Goal: Information Seeking & Learning: Learn about a topic

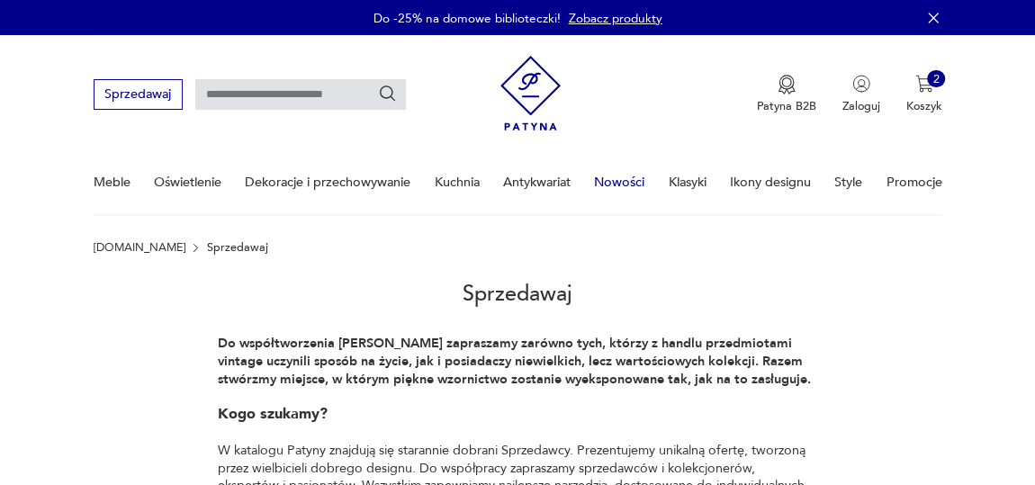
click at [632, 180] on link "Nowości" at bounding box center [619, 182] width 50 height 62
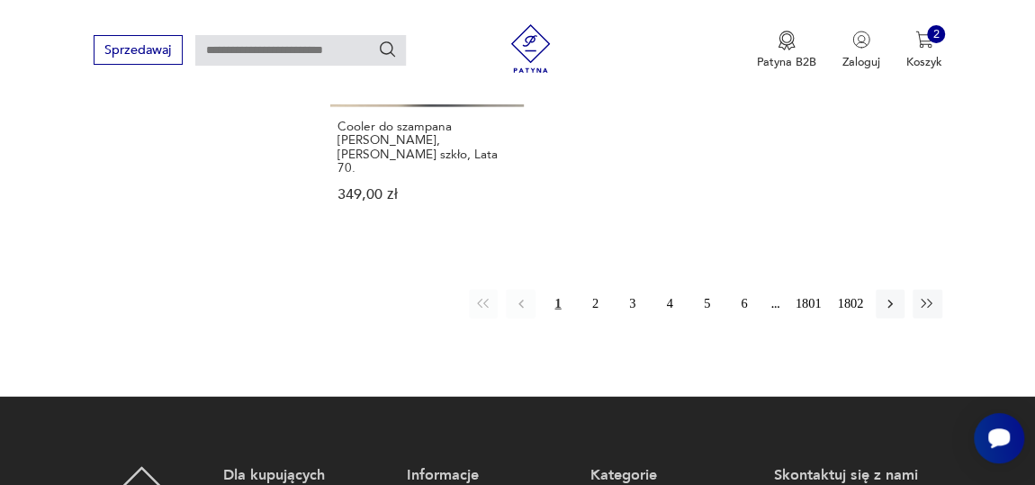
scroll to position [2268, 0]
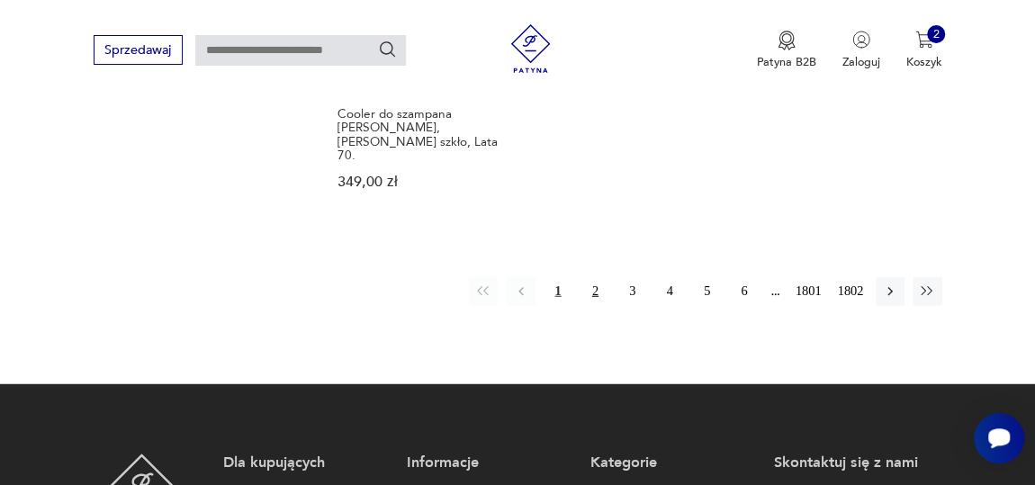
click at [600, 277] on button "2" at bounding box center [594, 291] width 29 height 29
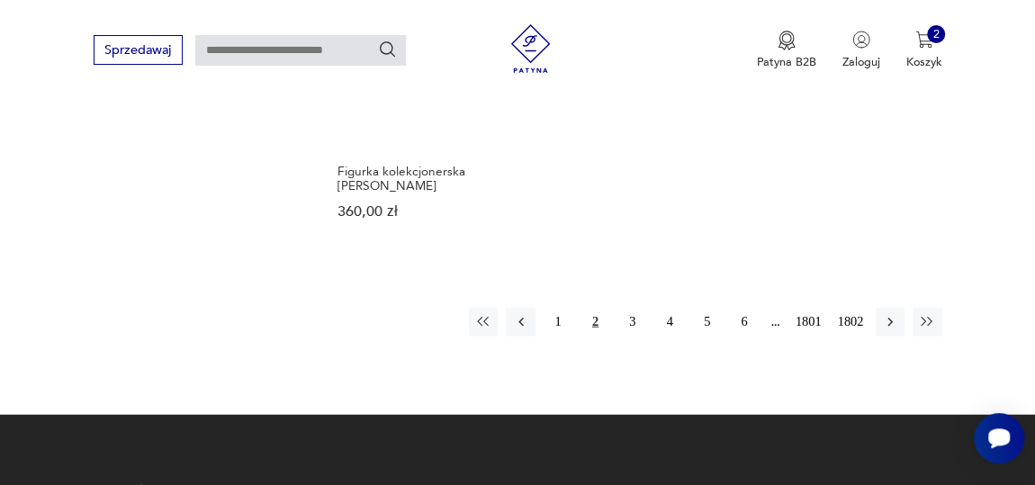
scroll to position [2241, 0]
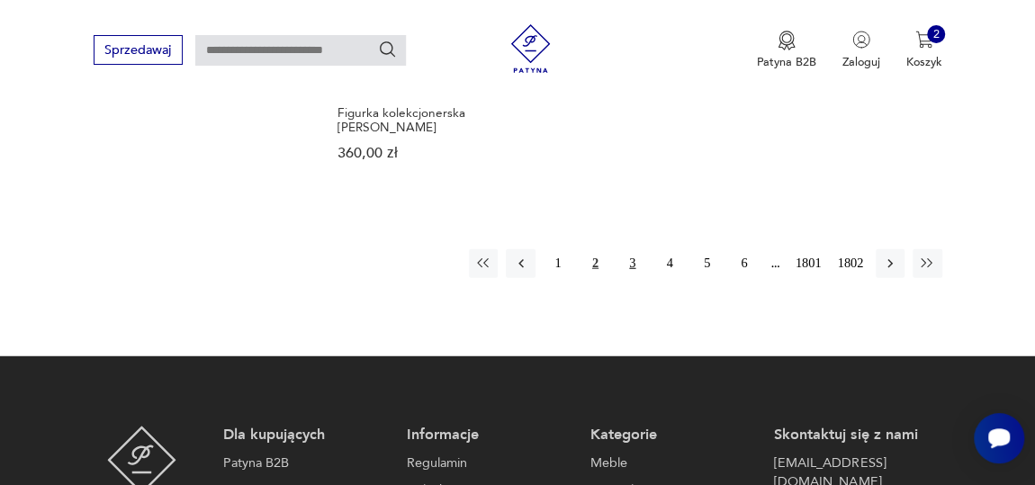
click at [632, 249] on button "3" at bounding box center [632, 263] width 29 height 29
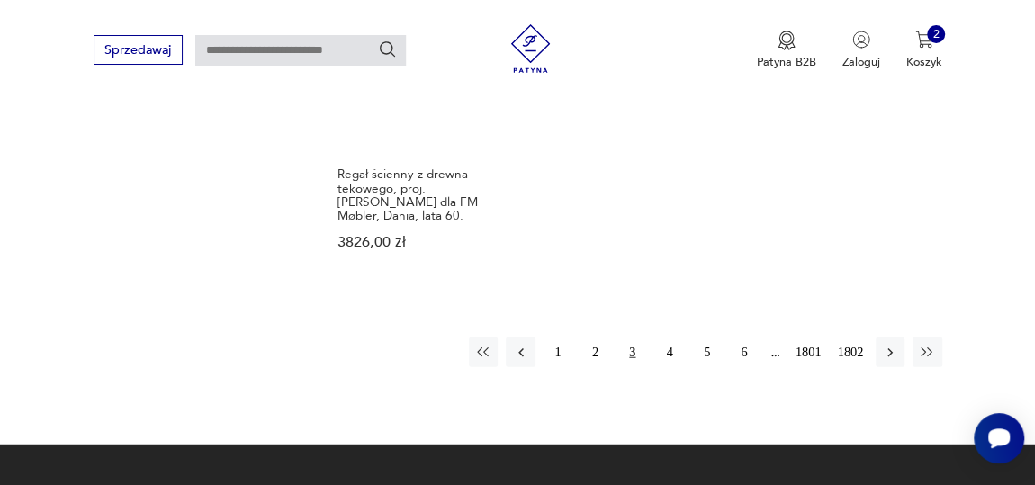
scroll to position [2241, 0]
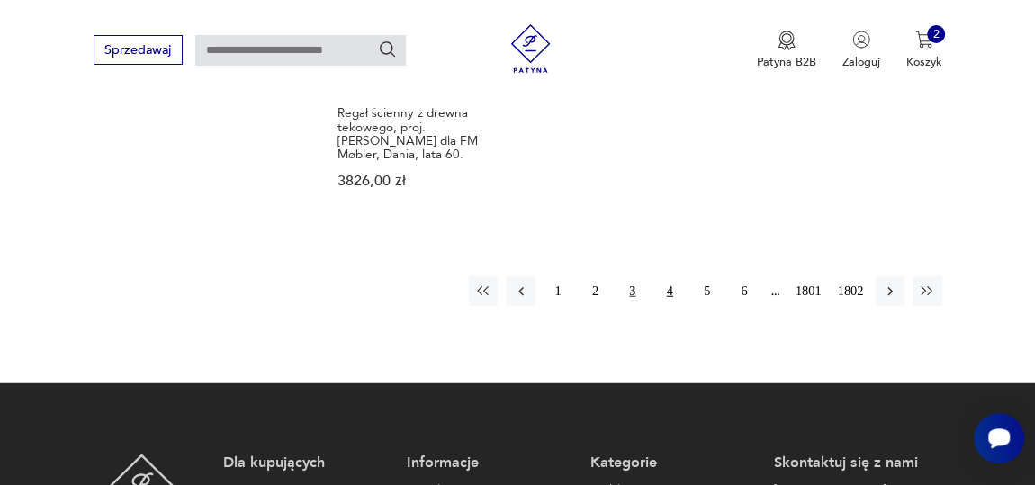
click at [669, 283] on button "4" at bounding box center [669, 290] width 29 height 29
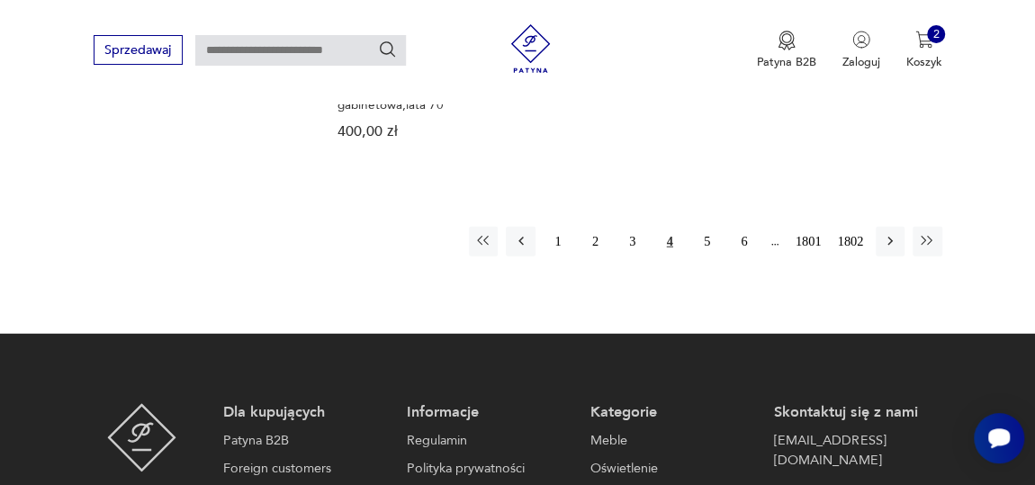
scroll to position [2241, 0]
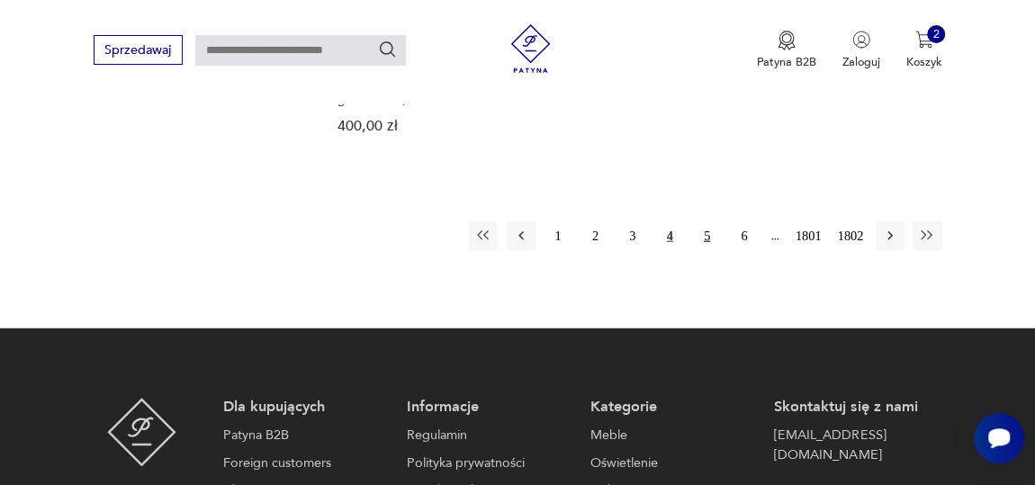
click at [710, 233] on button "5" at bounding box center [706, 235] width 29 height 29
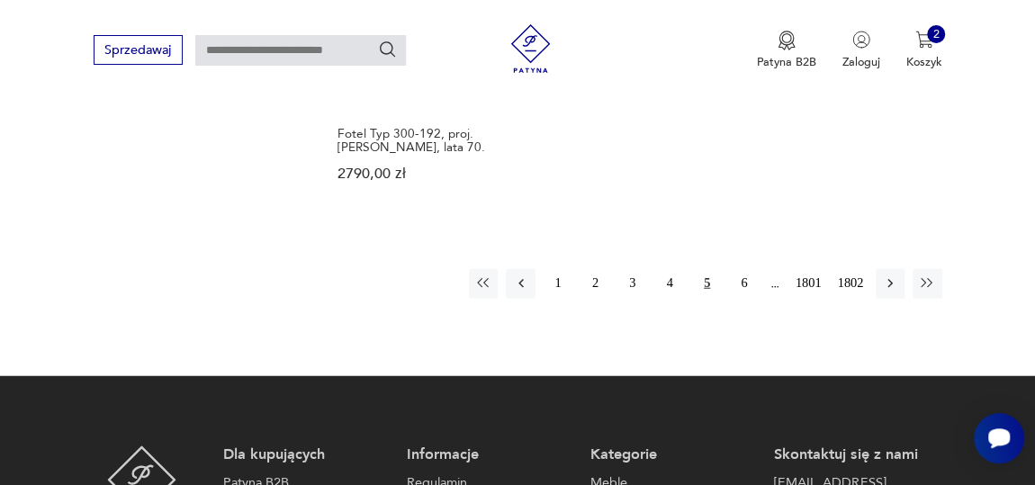
scroll to position [2241, 0]
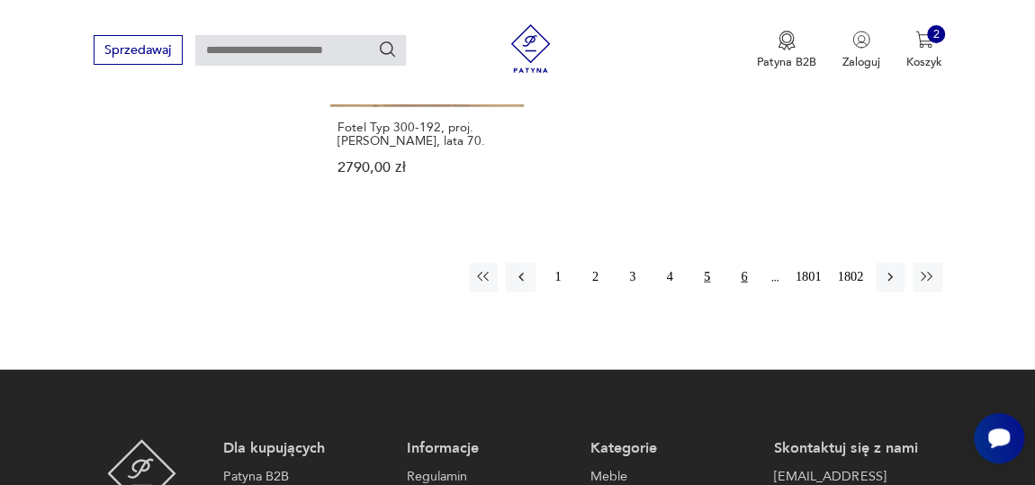
click at [737, 266] on button "6" at bounding box center [744, 277] width 29 height 29
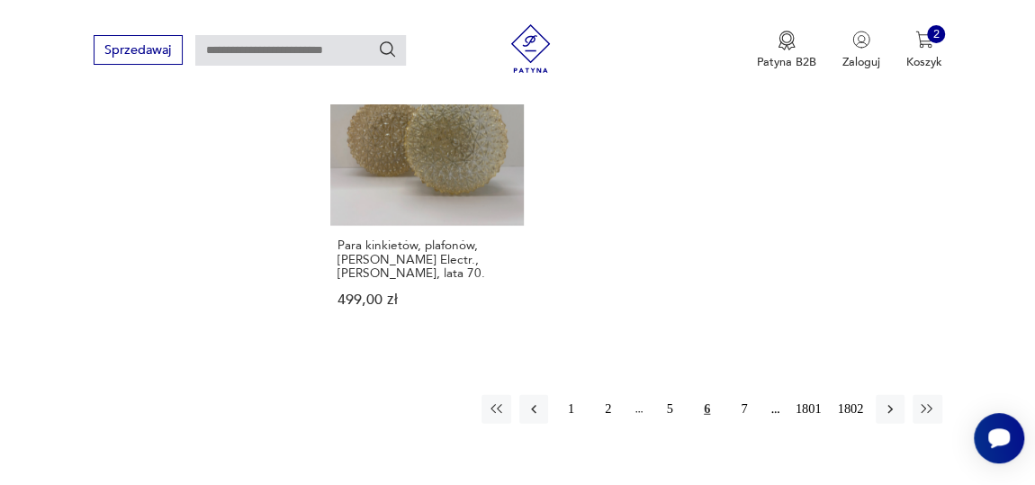
scroll to position [2241, 0]
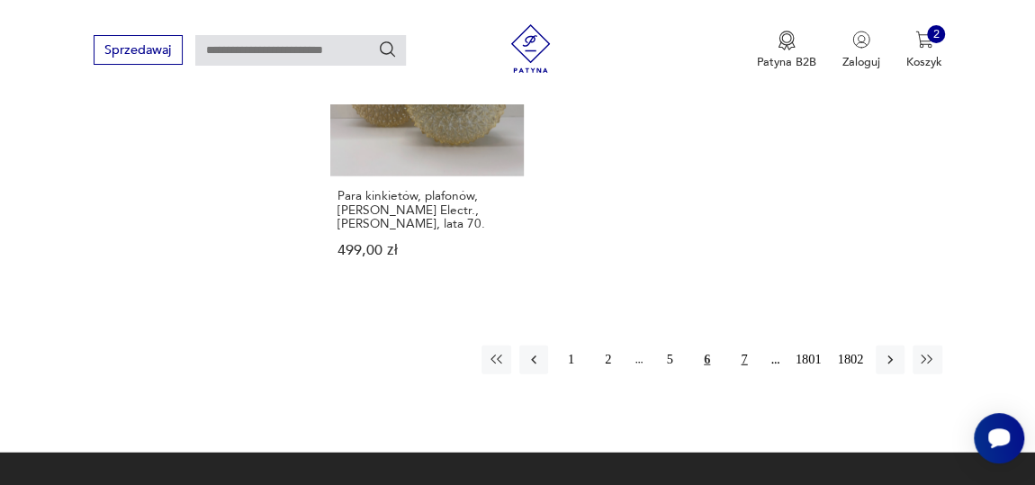
click at [740, 346] on button "7" at bounding box center [744, 360] width 29 height 29
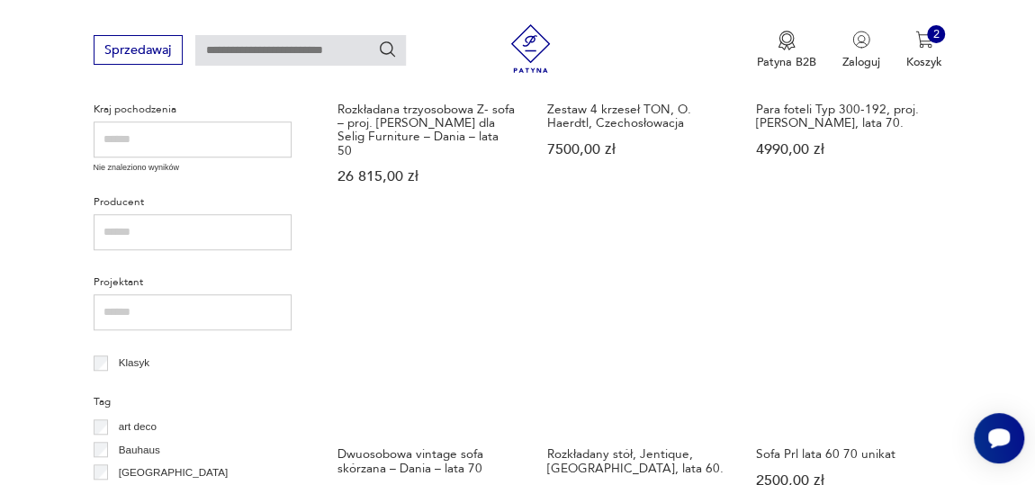
scroll to position [687, 0]
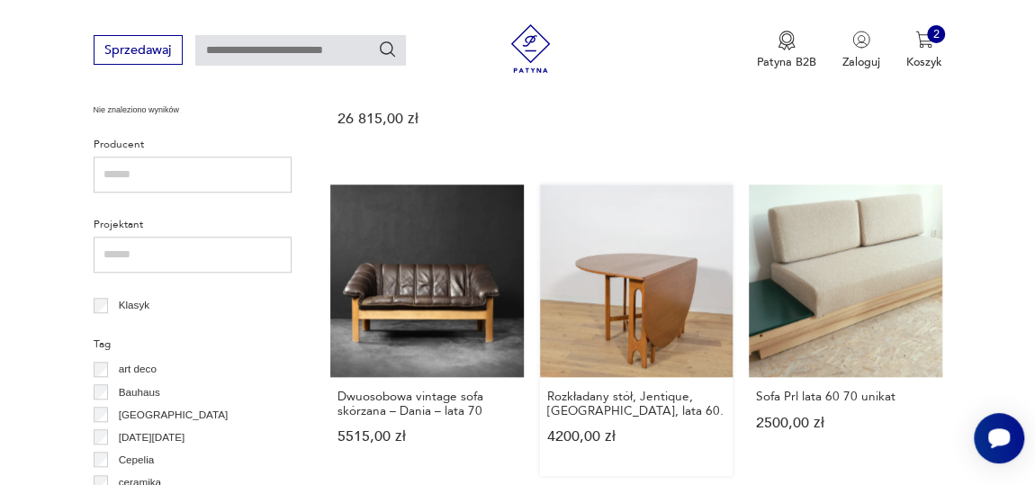
click at [722, 252] on link "Rozkładany stół, Jentique, [GEOGRAPHIC_DATA], lata 60. 4200,00 zł" at bounding box center [636, 330] width 193 height 292
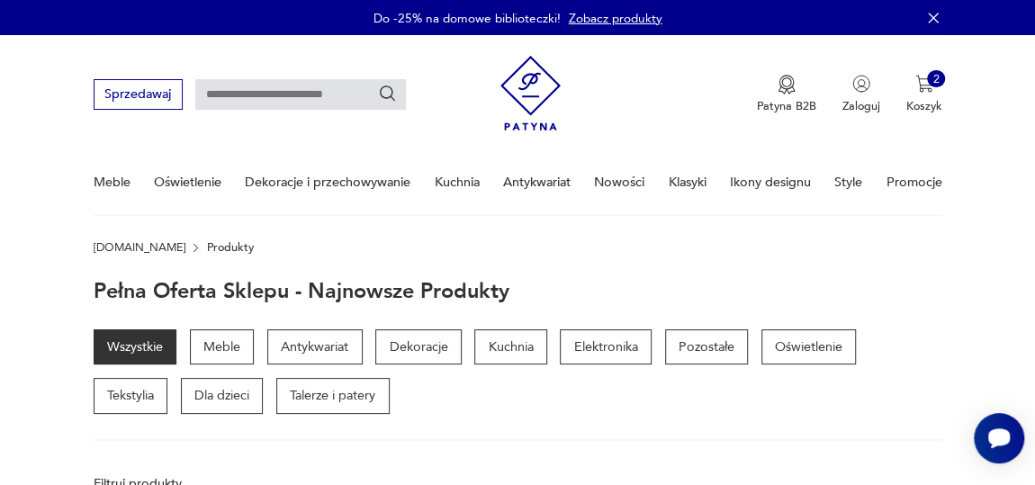
scroll to position [681, 0]
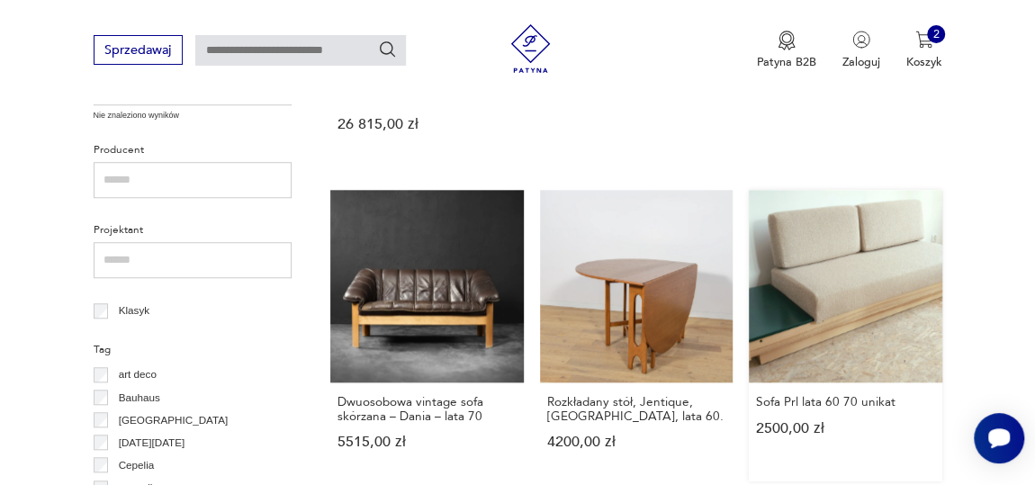
click at [886, 275] on link "Sofa Prl lata 60 70 unikat 2500,00 zł" at bounding box center [845, 336] width 193 height 292
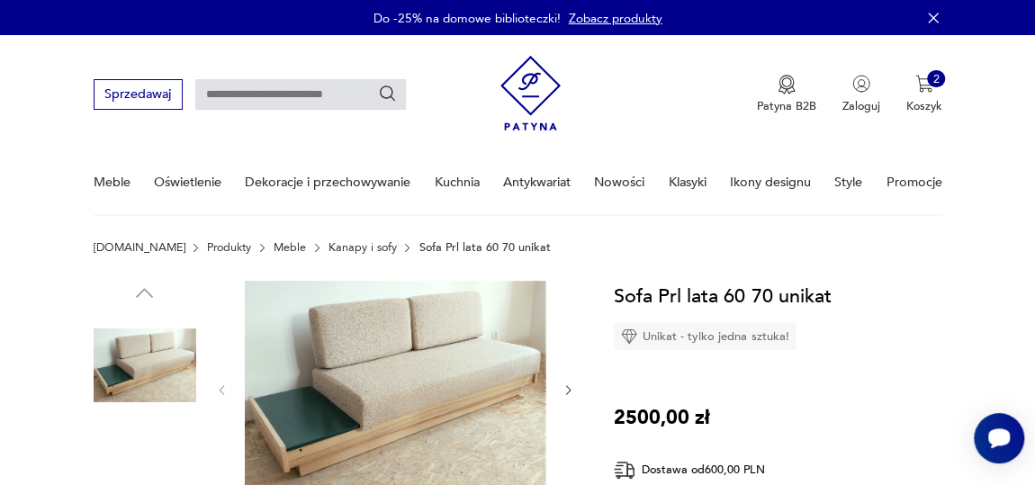
scroll to position [81, 0]
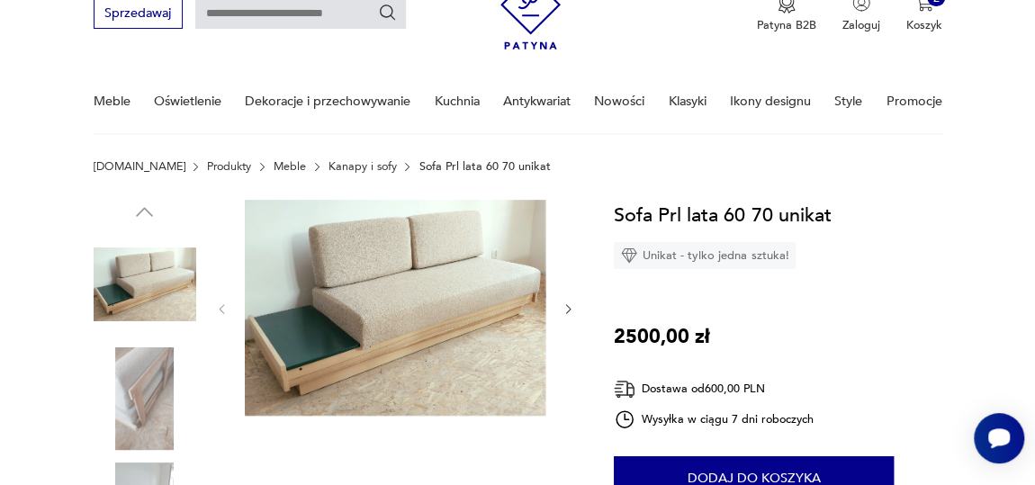
click at [436, 280] on img at bounding box center [395, 308] width 301 height 217
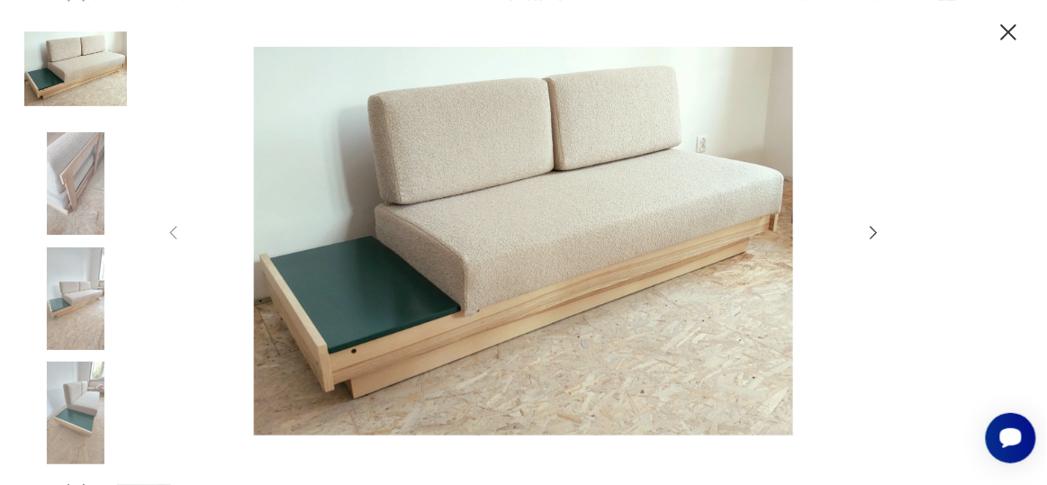
click at [870, 234] on icon "button" at bounding box center [874, 233] width 20 height 20
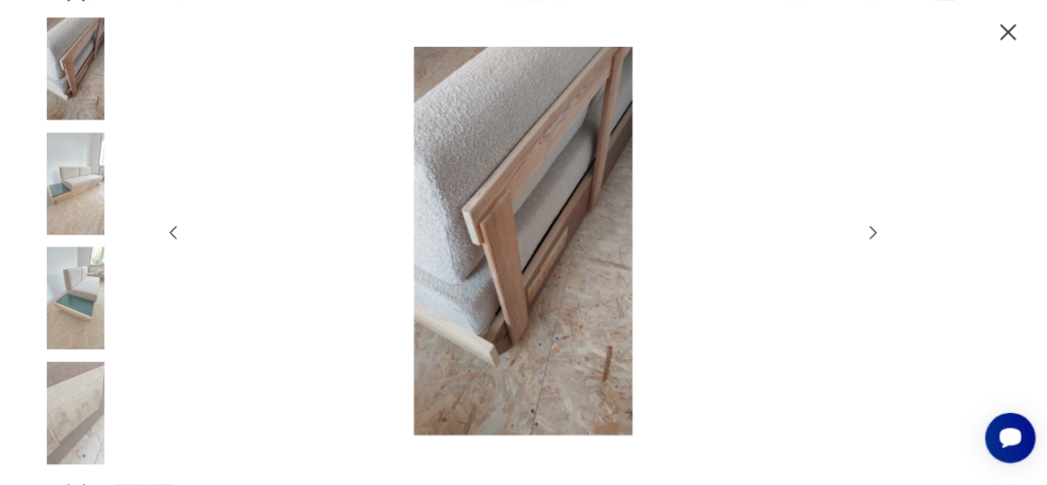
click at [870, 234] on icon "button" at bounding box center [874, 233] width 20 height 20
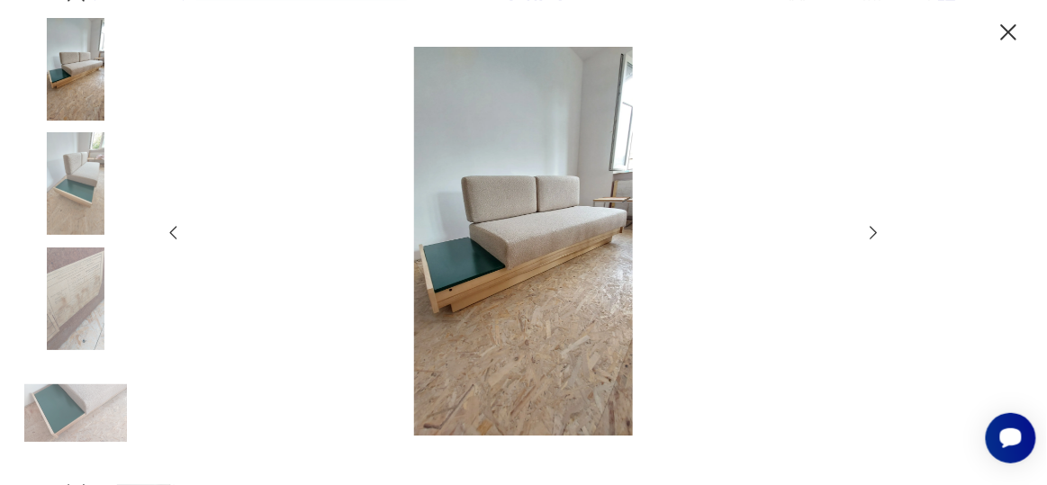
click at [870, 234] on icon "button" at bounding box center [874, 233] width 20 height 20
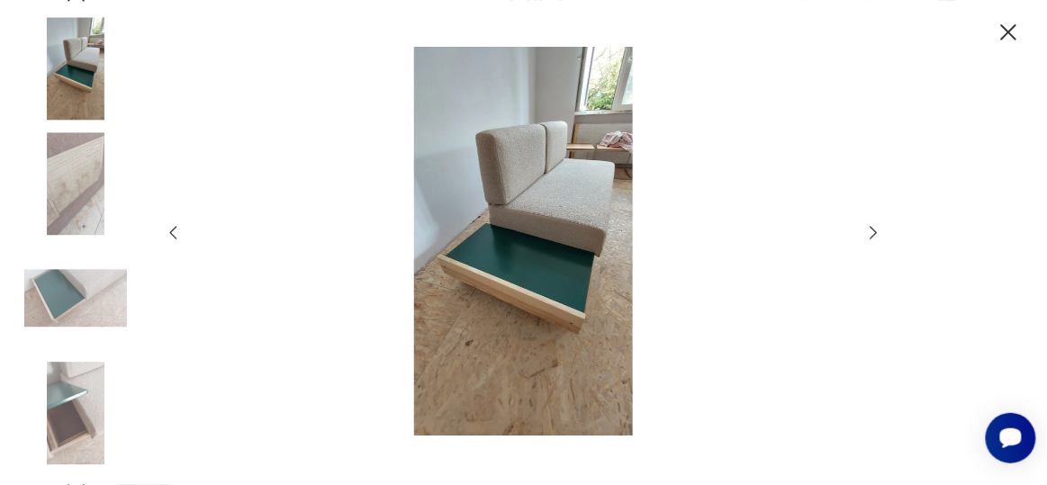
click at [870, 234] on icon "button" at bounding box center [874, 233] width 20 height 20
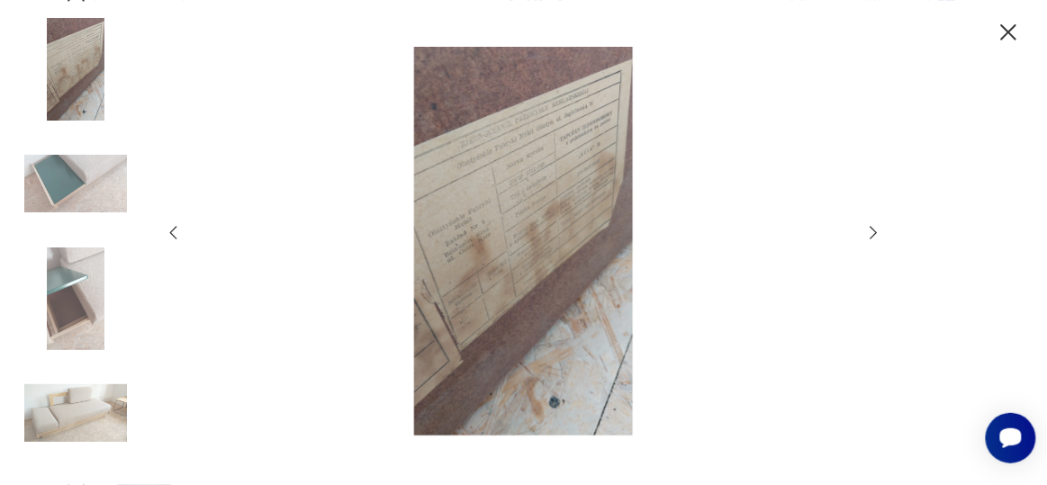
click at [870, 234] on icon "button" at bounding box center [874, 233] width 20 height 20
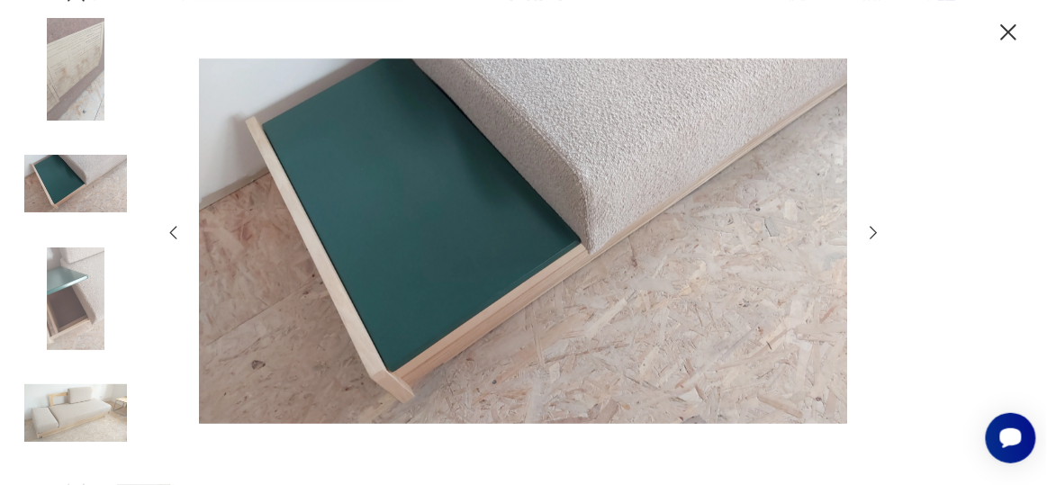
click at [870, 234] on icon "button" at bounding box center [874, 233] width 20 height 20
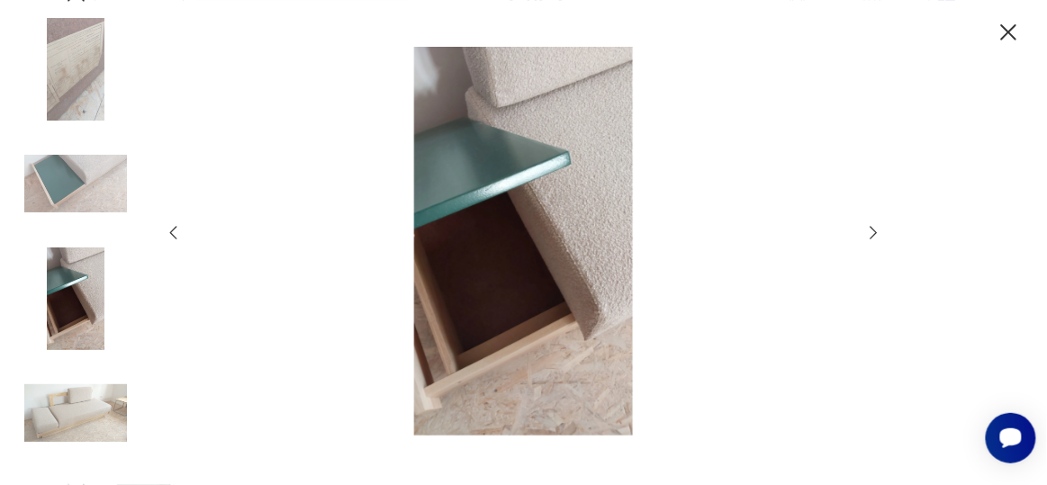
click at [870, 234] on icon "button" at bounding box center [874, 233] width 20 height 20
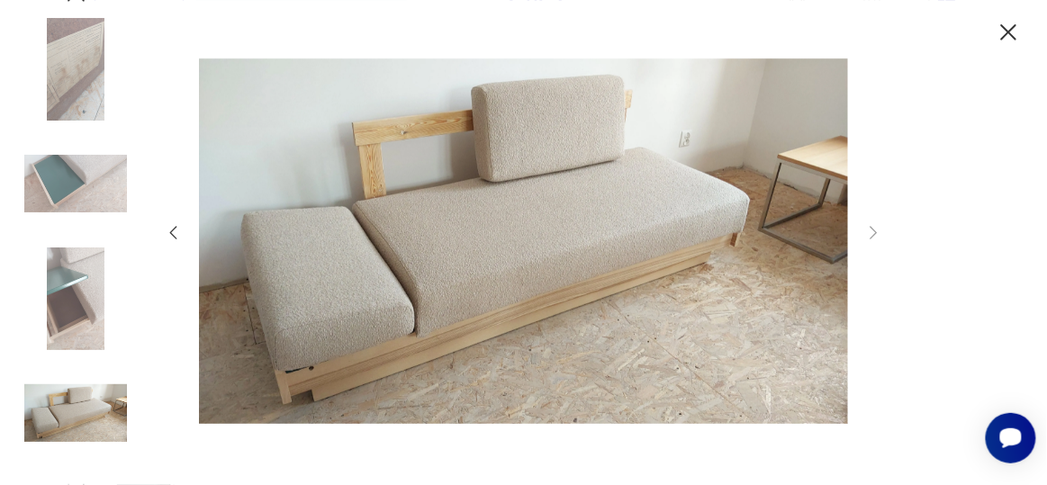
drag, startPoint x: 981, startPoint y: 8, endPoint x: 1003, endPoint y: 31, distance: 31.8
click at [1003, 31] on div at bounding box center [523, 242] width 1047 height 485
click at [1004, 32] on icon "button" at bounding box center [1008, 32] width 29 height 29
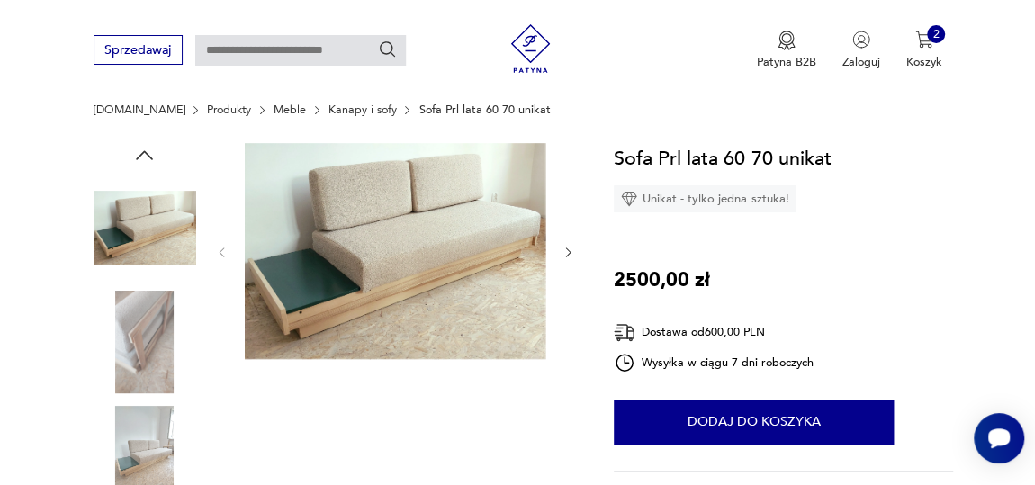
scroll to position [163, 0]
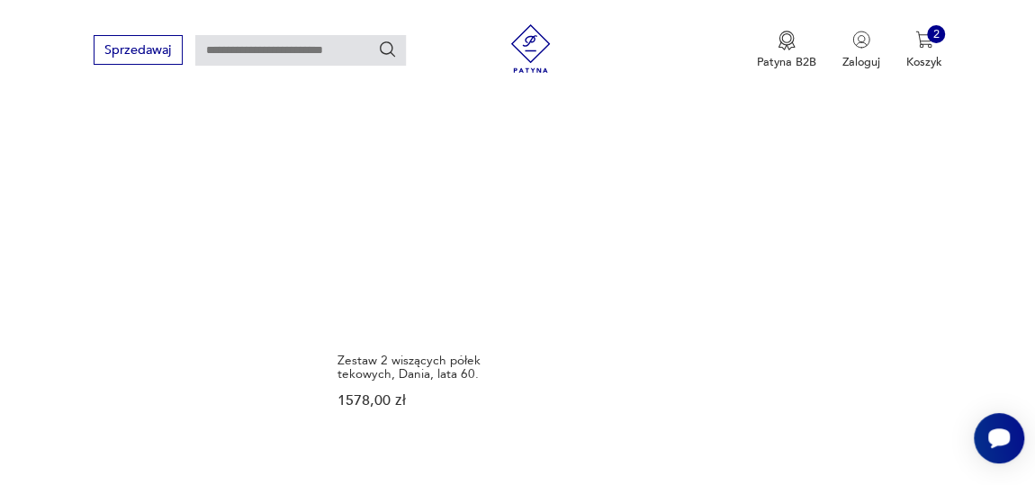
scroll to position [2234, 0]
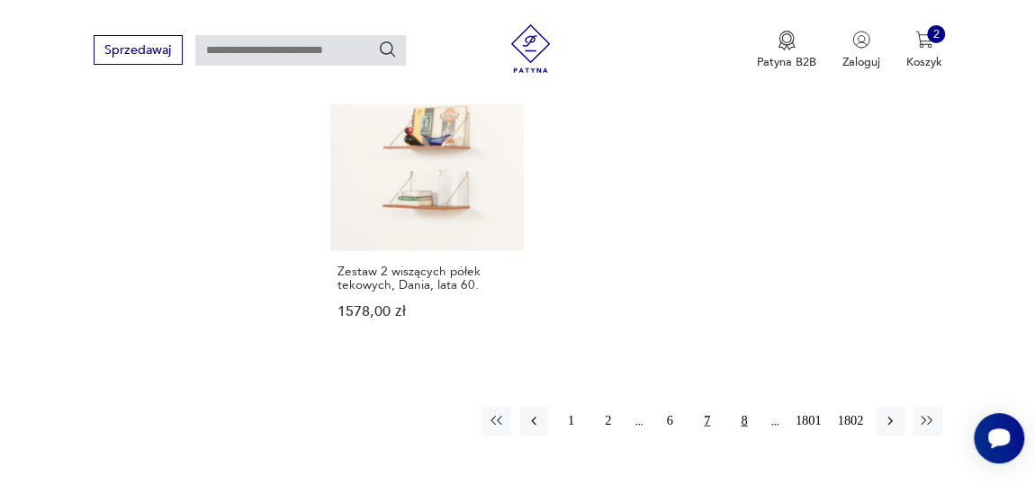
click at [735, 407] on button "8" at bounding box center [744, 421] width 29 height 29
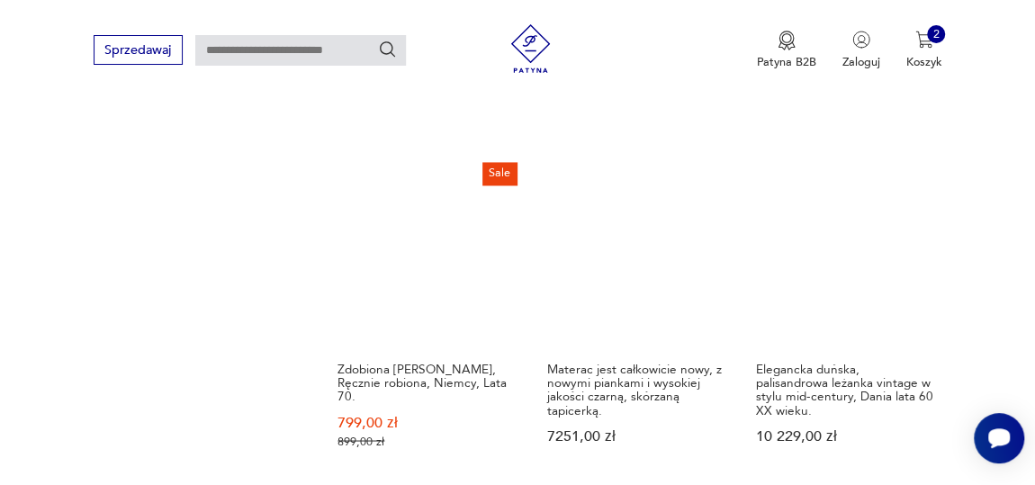
scroll to position [1423, 0]
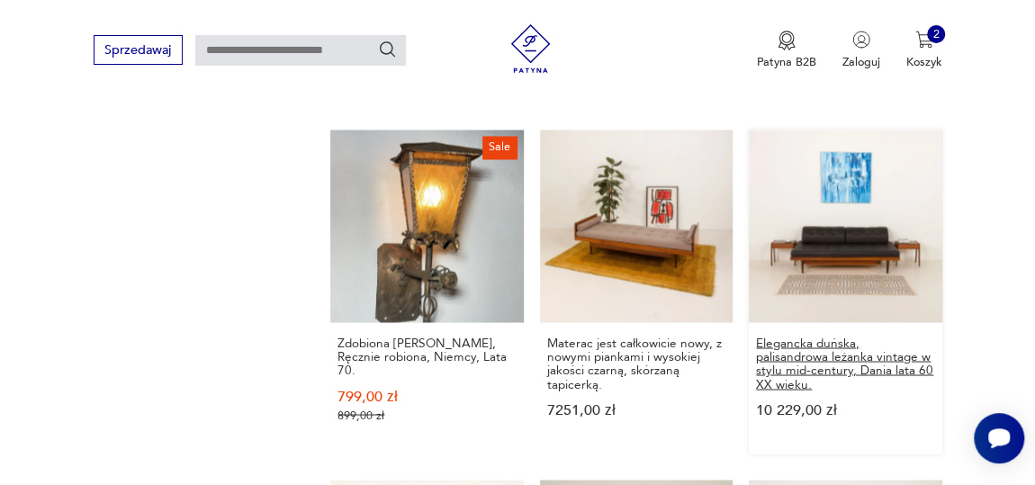
click at [829, 363] on h3 "Elegancka duńska, palisandrowa leżanka vintage w stylu mid-century, Dania lata …" at bounding box center [845, 363] width 178 height 55
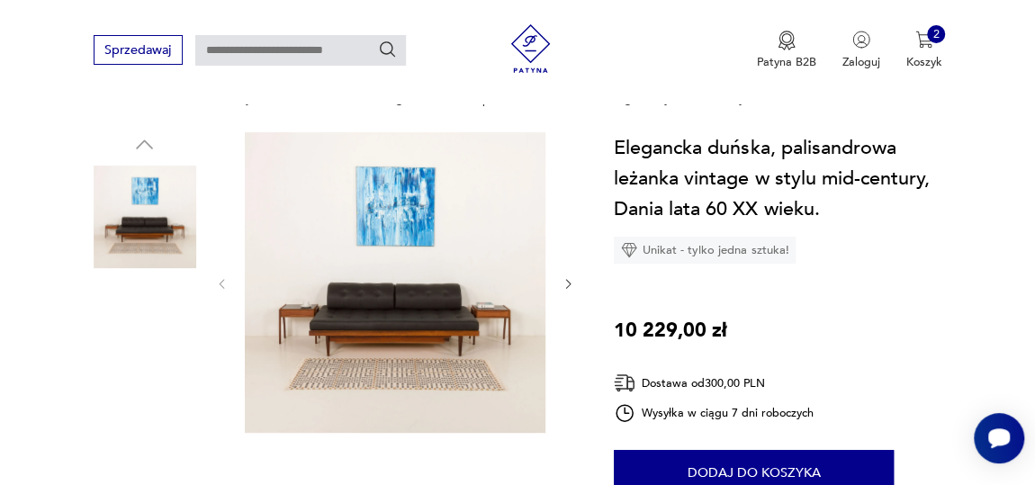
scroll to position [163, 0]
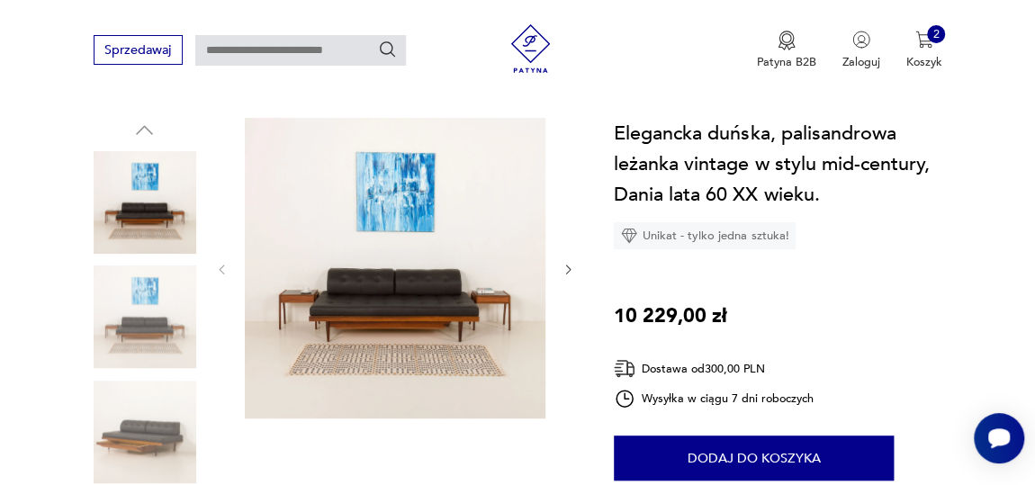
click at [454, 355] on img at bounding box center [395, 268] width 301 height 301
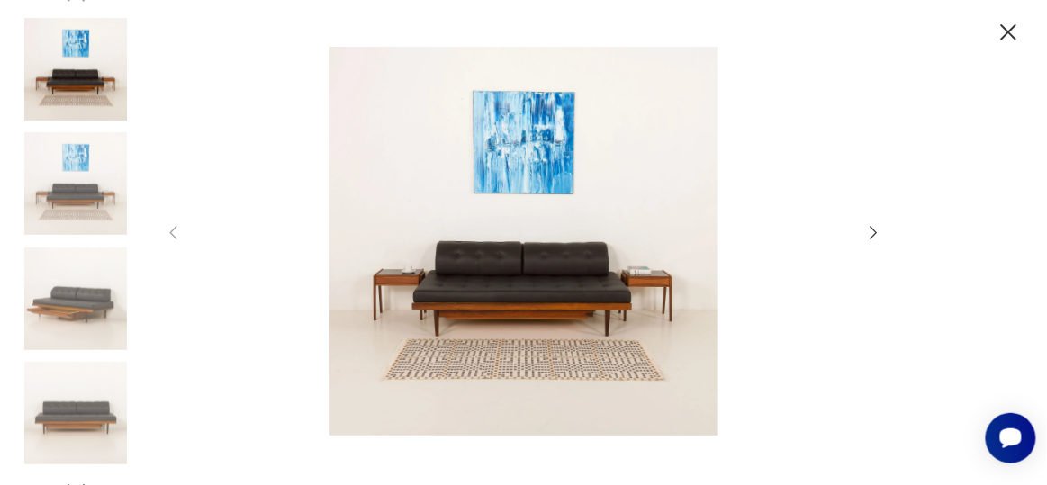
click at [514, 295] on img at bounding box center [523, 241] width 649 height 388
click at [515, 295] on img at bounding box center [523, 241] width 649 height 388
click at [868, 241] on icon "button" at bounding box center [874, 233] width 20 height 20
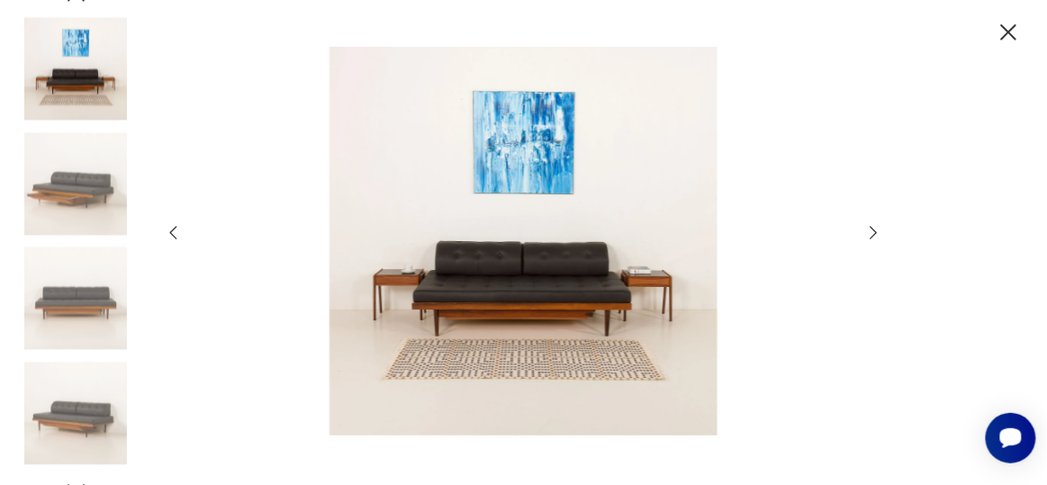
click at [869, 239] on icon "button" at bounding box center [874, 233] width 20 height 20
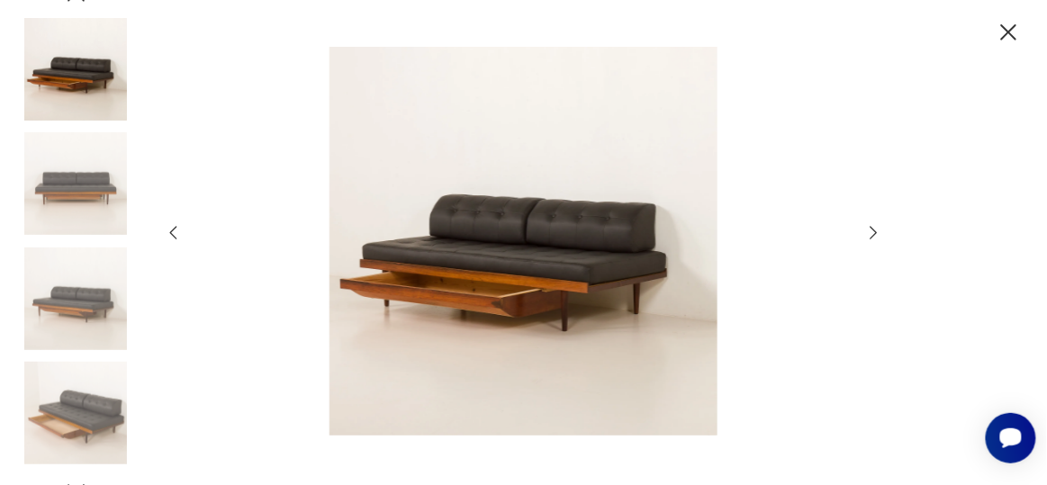
click at [869, 239] on icon "button" at bounding box center [874, 233] width 20 height 20
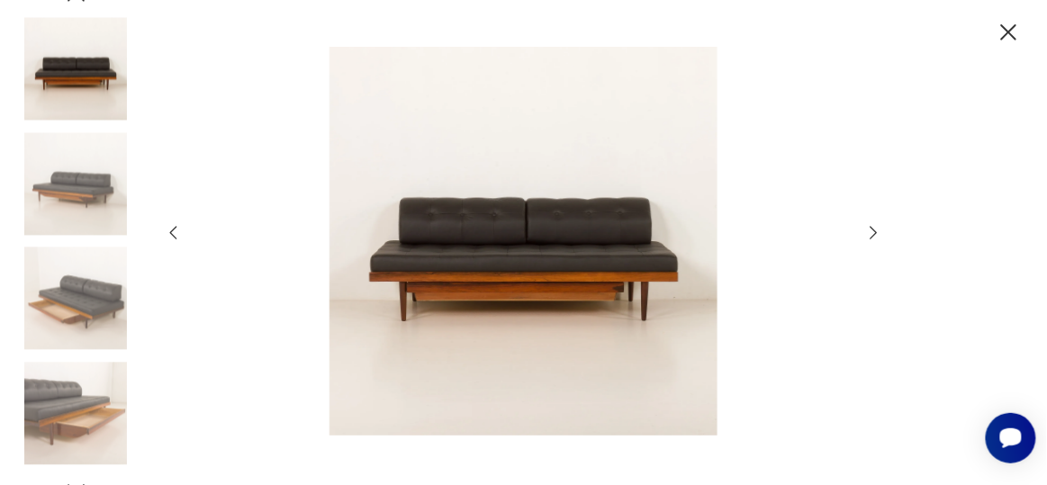
click at [869, 239] on icon "button" at bounding box center [874, 233] width 20 height 20
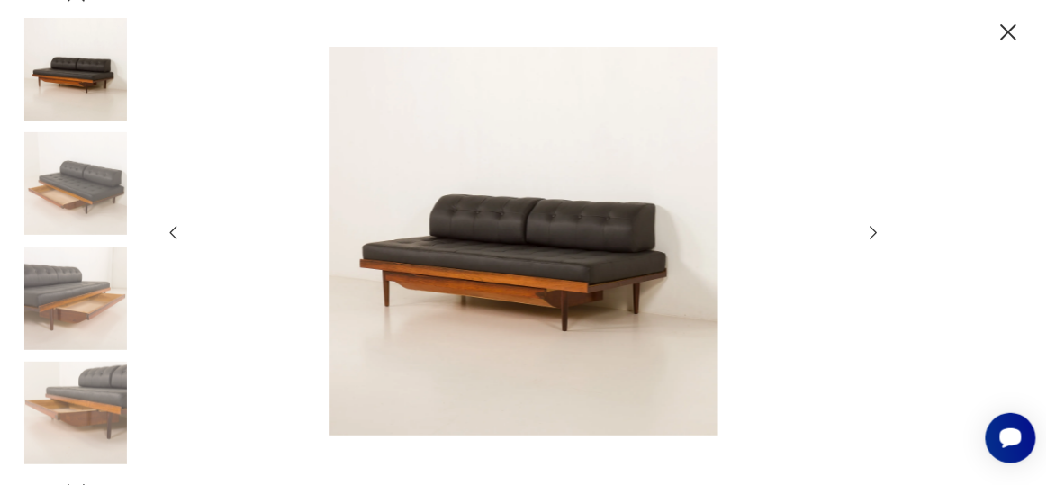
click at [869, 239] on icon "button" at bounding box center [874, 233] width 20 height 20
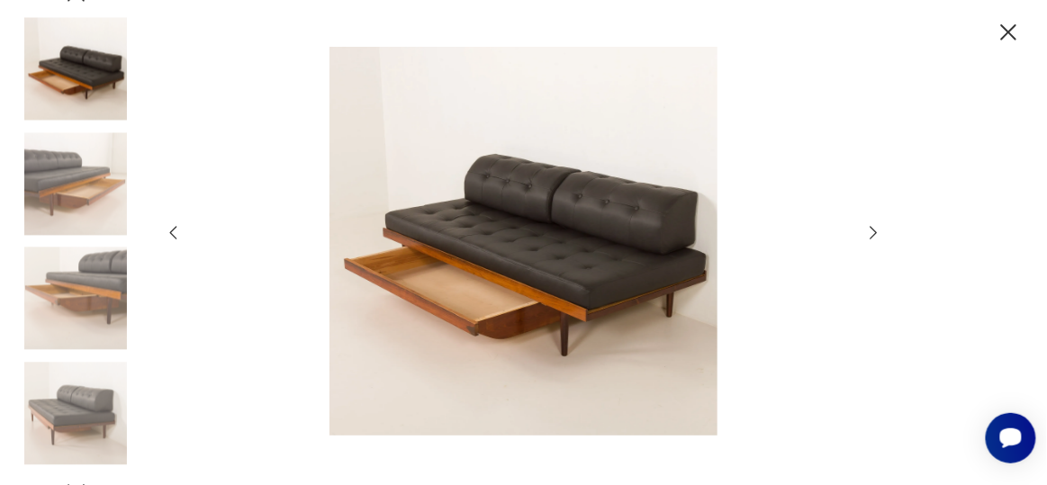
click at [869, 239] on icon "button" at bounding box center [874, 233] width 20 height 20
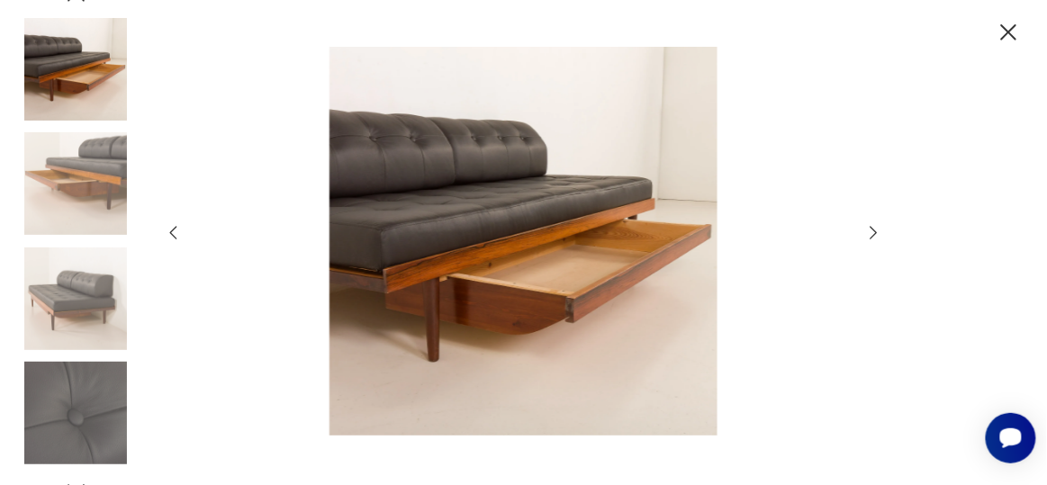
click at [873, 235] on icon "button" at bounding box center [874, 233] width 20 height 20
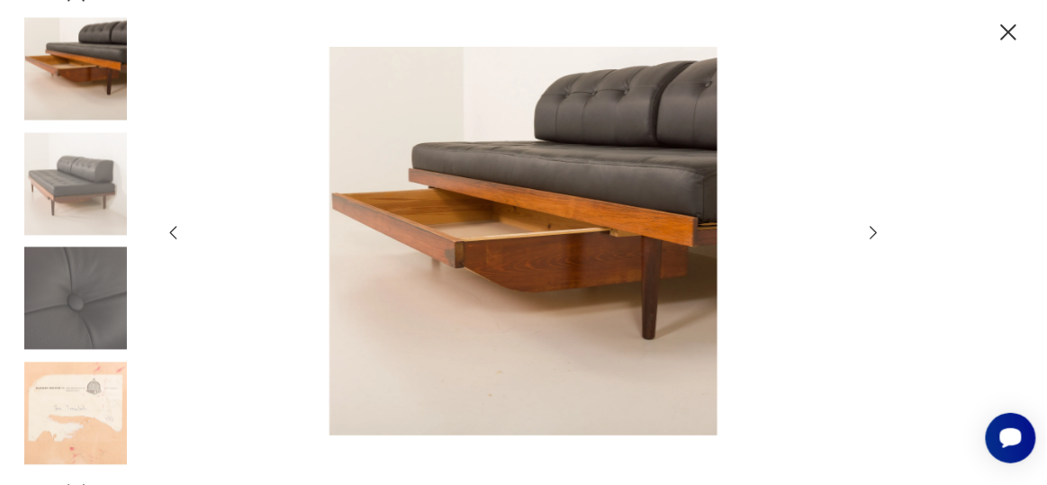
click at [873, 235] on icon "button" at bounding box center [874, 233] width 20 height 20
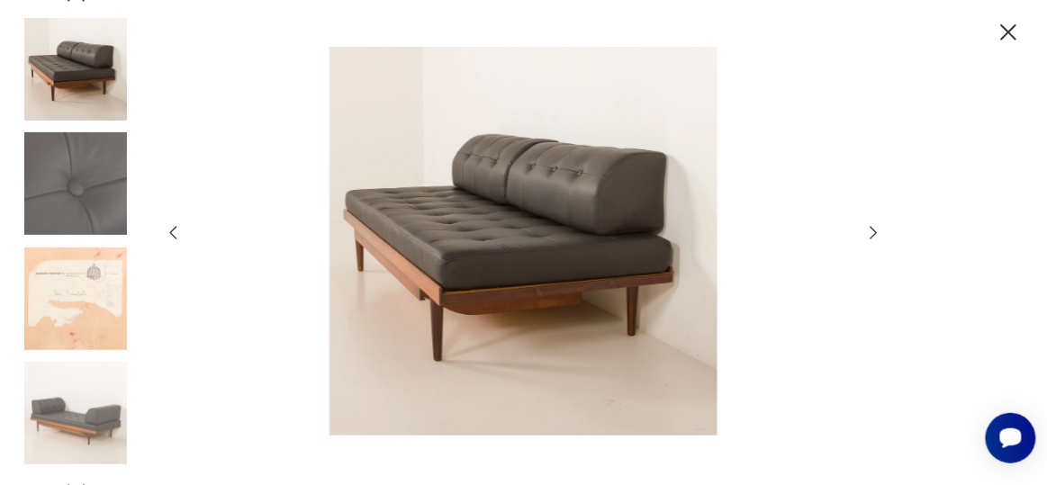
click at [873, 235] on icon "button" at bounding box center [874, 233] width 20 height 20
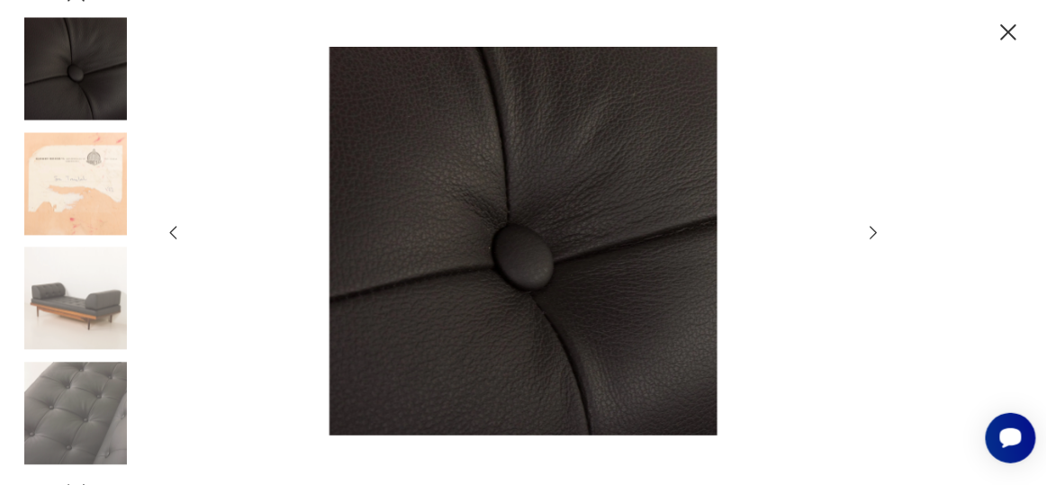
click at [873, 235] on icon "button" at bounding box center [874, 233] width 20 height 20
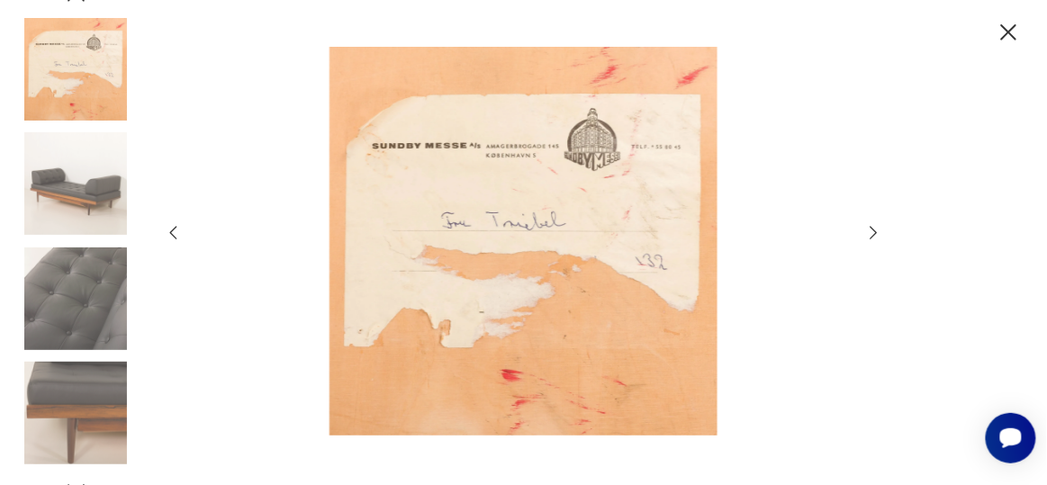
click at [873, 235] on icon "button" at bounding box center [874, 233] width 20 height 20
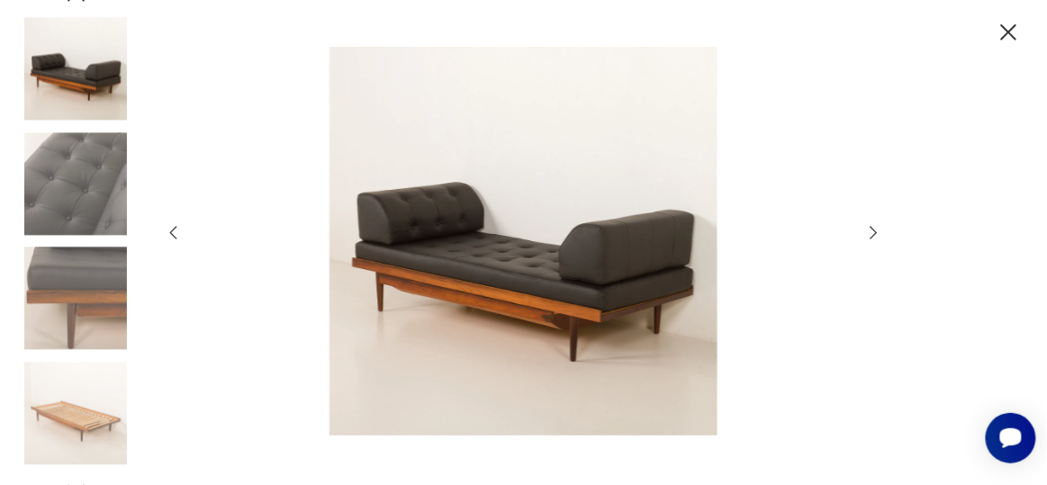
click at [873, 235] on icon "button" at bounding box center [874, 233] width 20 height 20
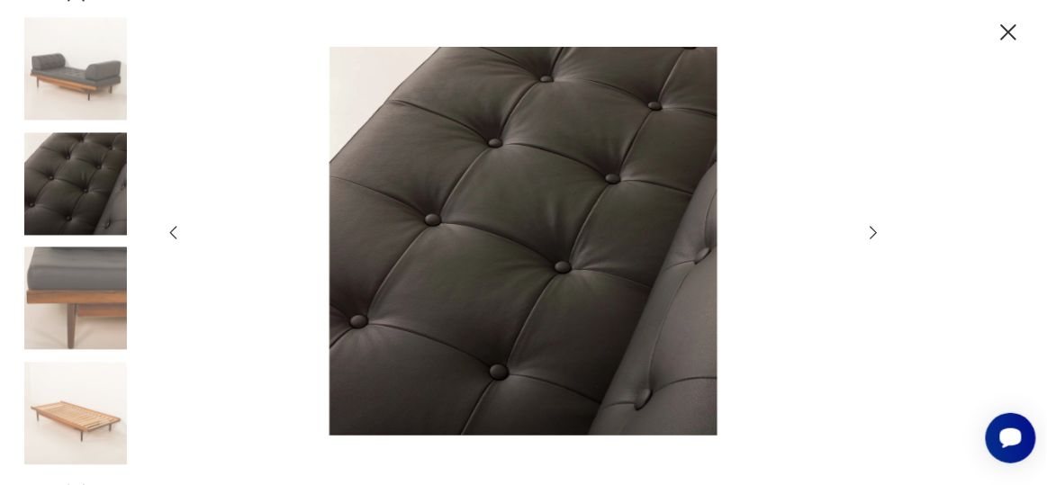
click at [873, 234] on icon "button" at bounding box center [874, 233] width 20 height 20
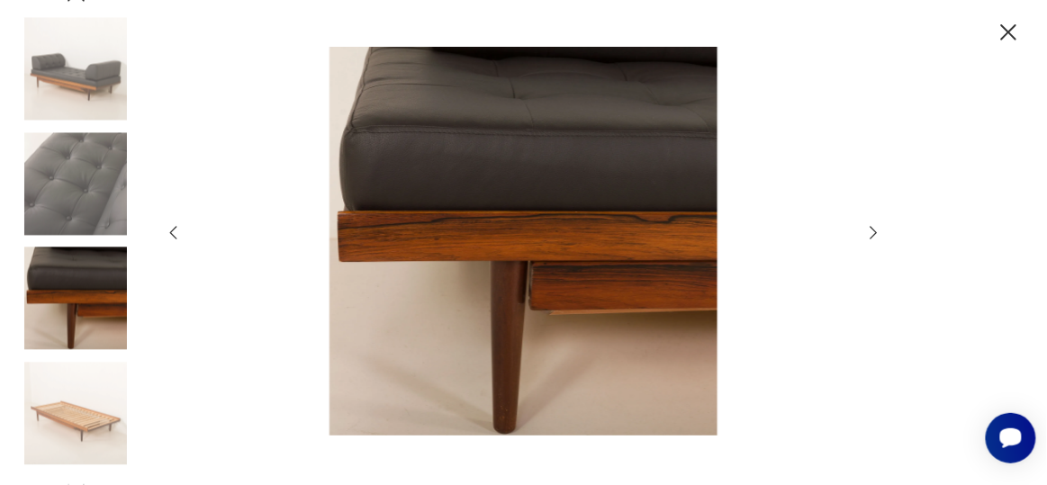
click at [873, 234] on icon "button" at bounding box center [874, 233] width 20 height 20
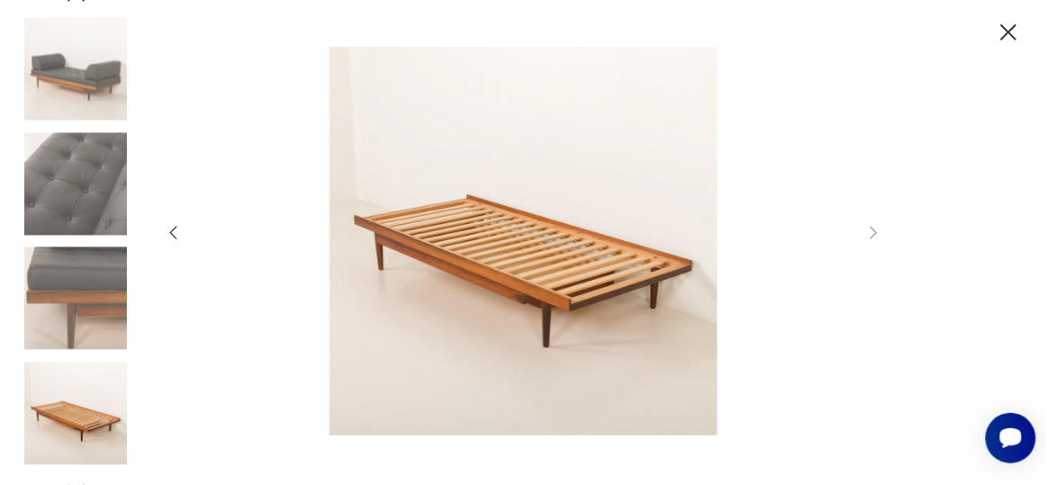
click at [1012, 40] on icon "button" at bounding box center [1008, 32] width 29 height 29
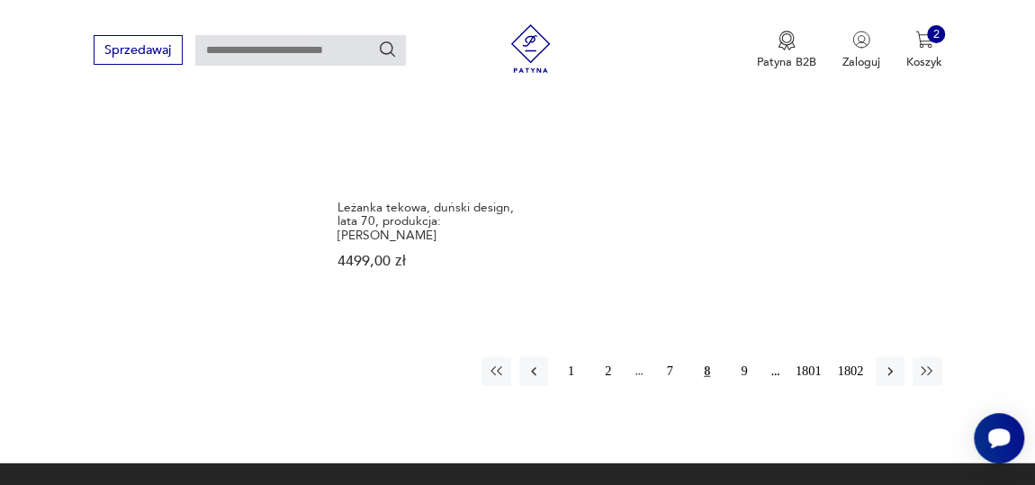
scroll to position [2284, 0]
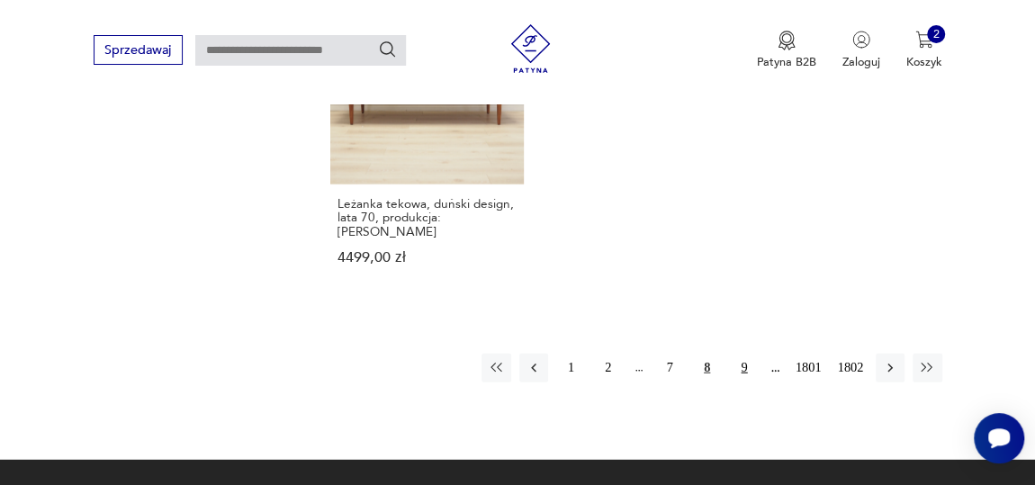
click at [742, 354] on button "9" at bounding box center [744, 368] width 29 height 29
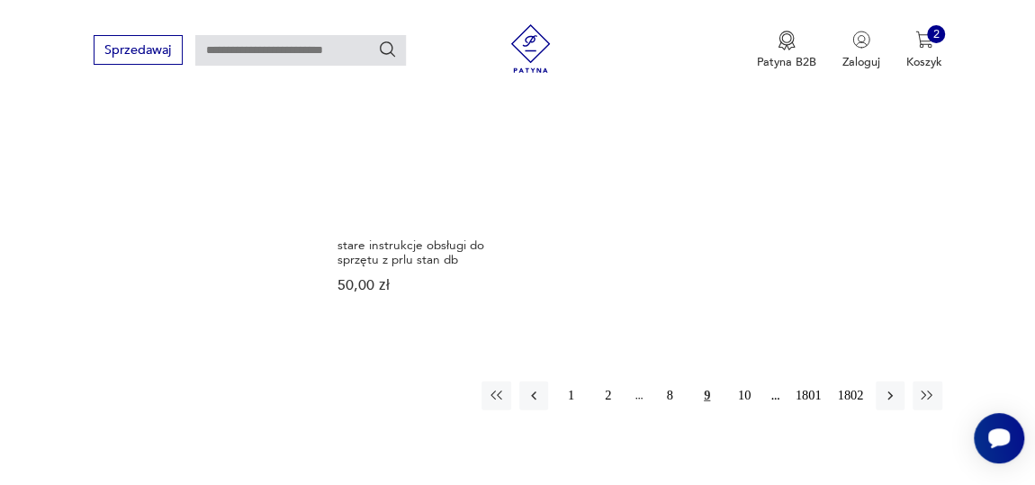
scroll to position [2241, 0]
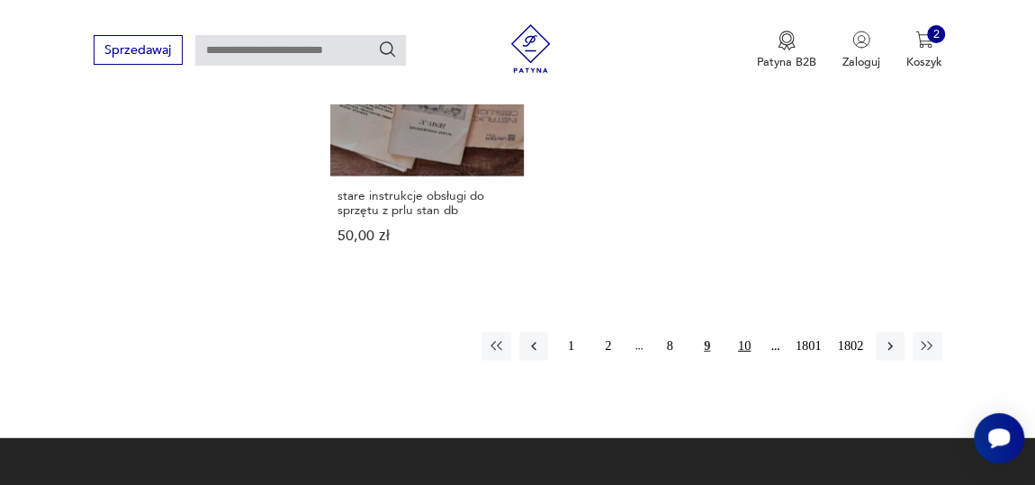
click at [743, 332] on button "10" at bounding box center [744, 346] width 29 height 29
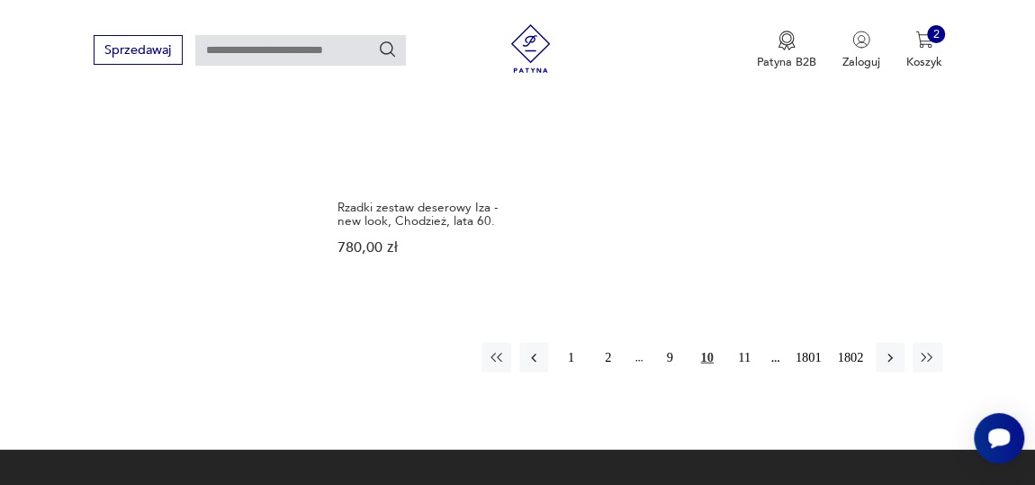
scroll to position [2241, 0]
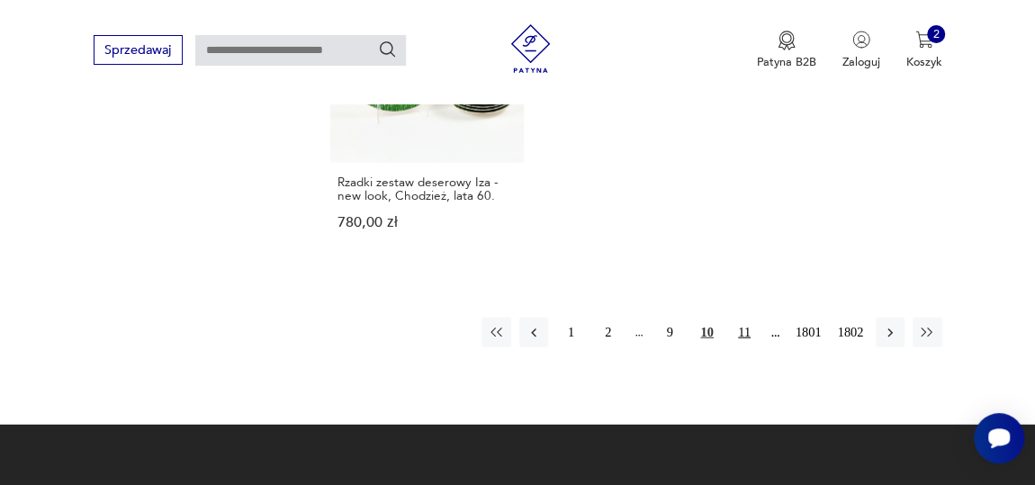
click at [751, 318] on button "11" at bounding box center [744, 332] width 29 height 29
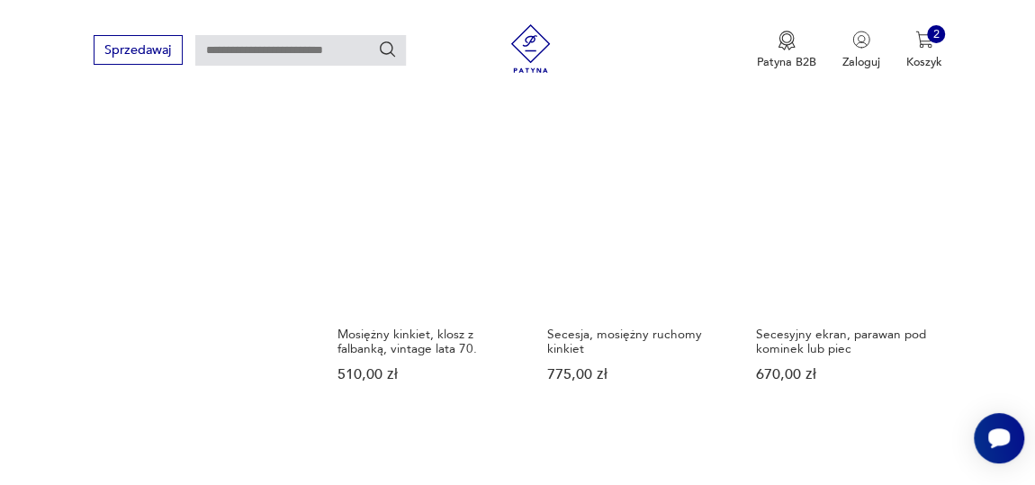
scroll to position [1750, 0]
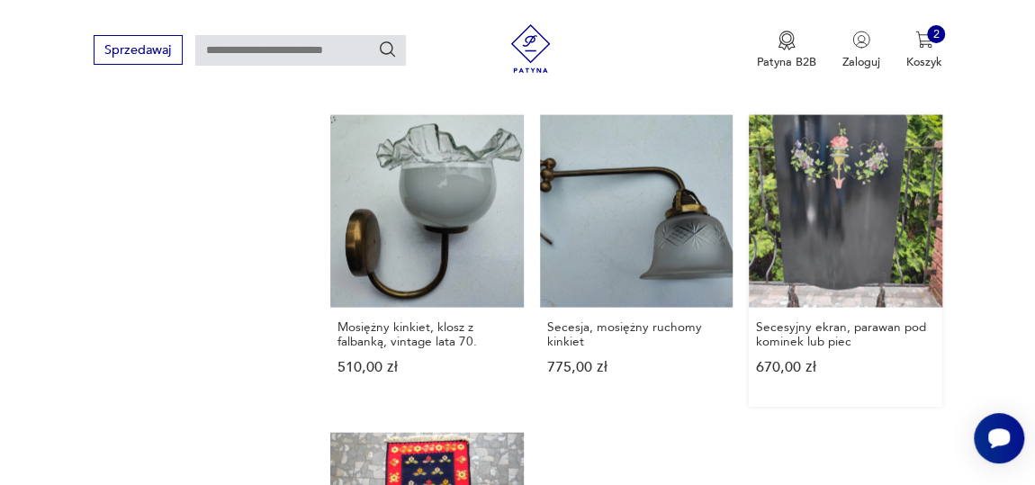
click at [846, 237] on link "Secesyjny ekran, parawan pod kominek lub piec 670,00 zł" at bounding box center [845, 261] width 193 height 292
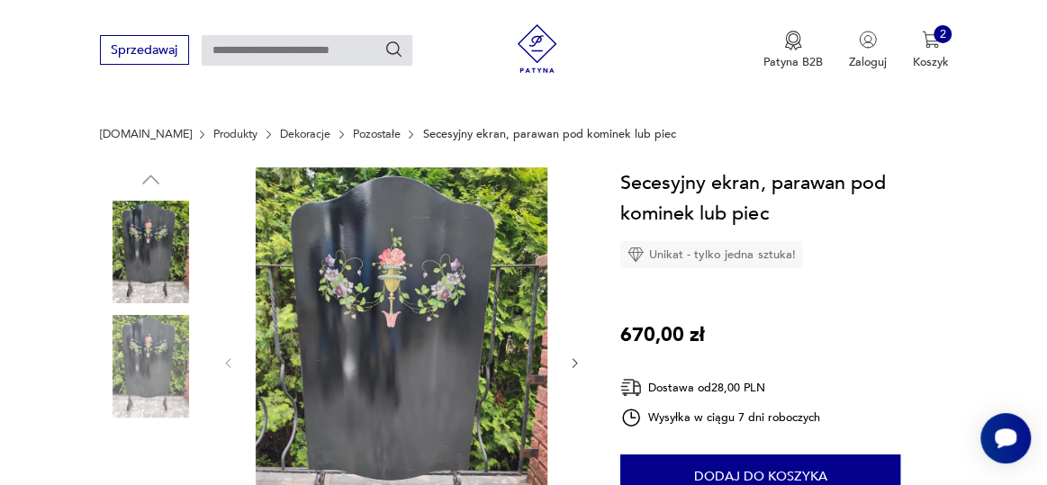
scroll to position [163, 0]
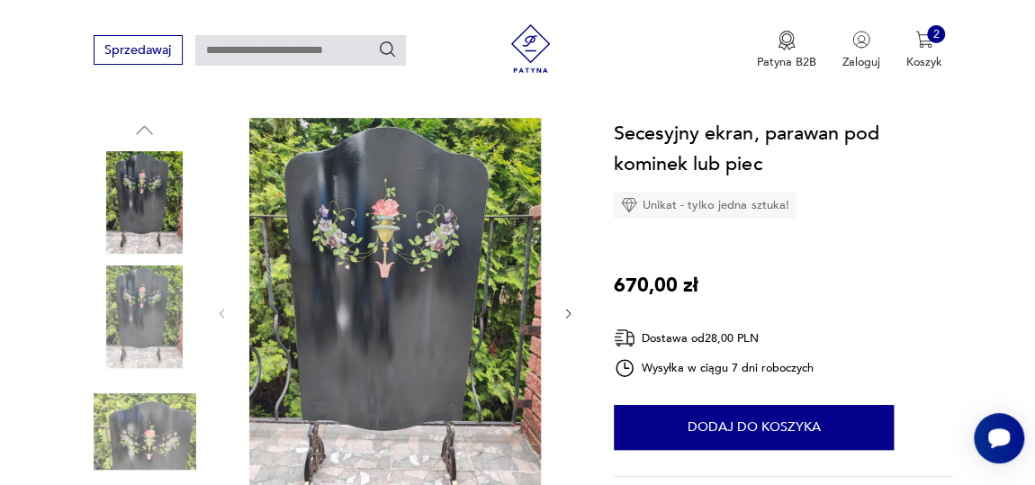
click at [377, 269] on img at bounding box center [395, 312] width 301 height 388
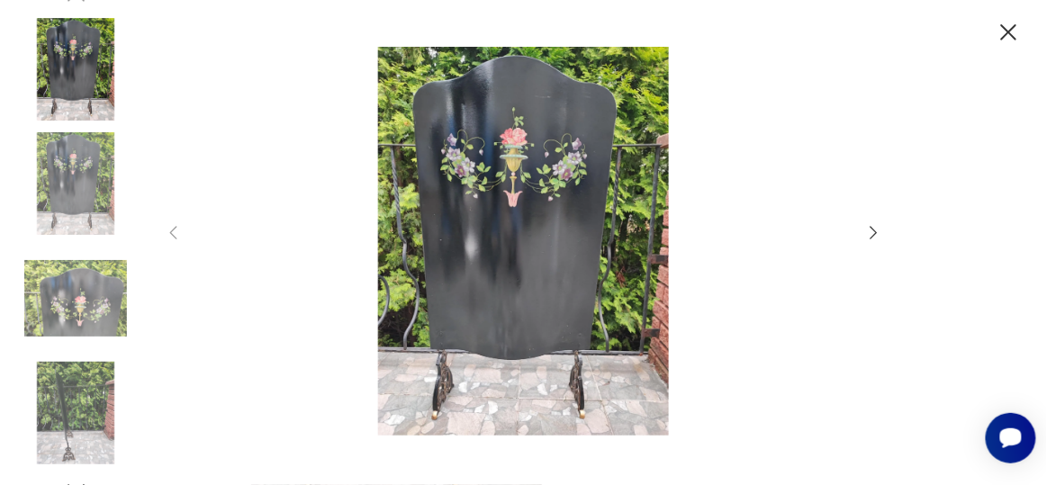
click at [877, 231] on icon "button" at bounding box center [874, 233] width 20 height 20
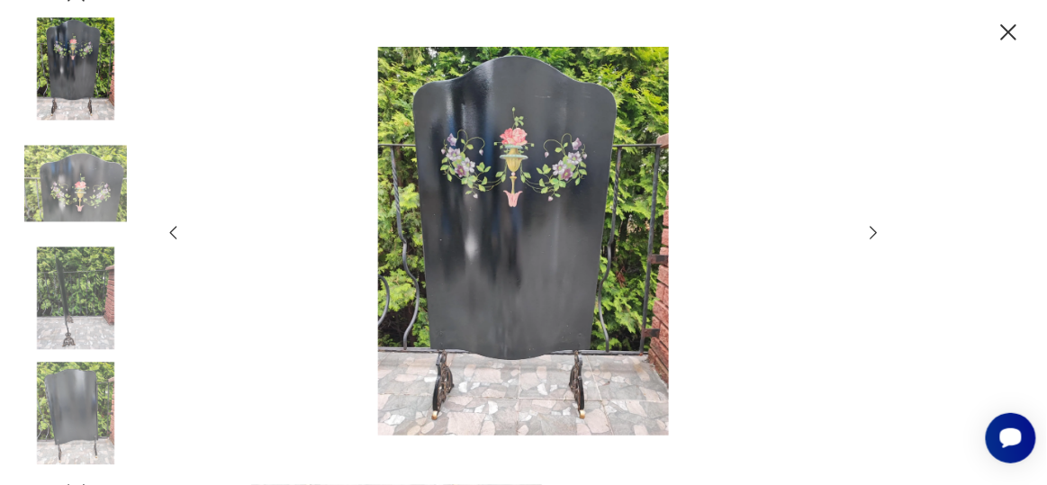
click at [877, 231] on icon "button" at bounding box center [874, 233] width 20 height 20
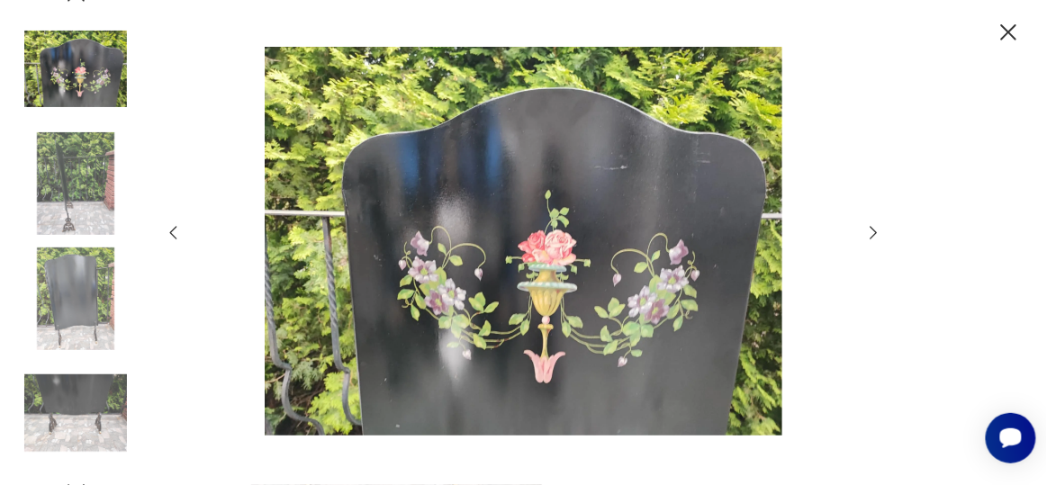
click at [877, 231] on icon "button" at bounding box center [874, 233] width 20 height 20
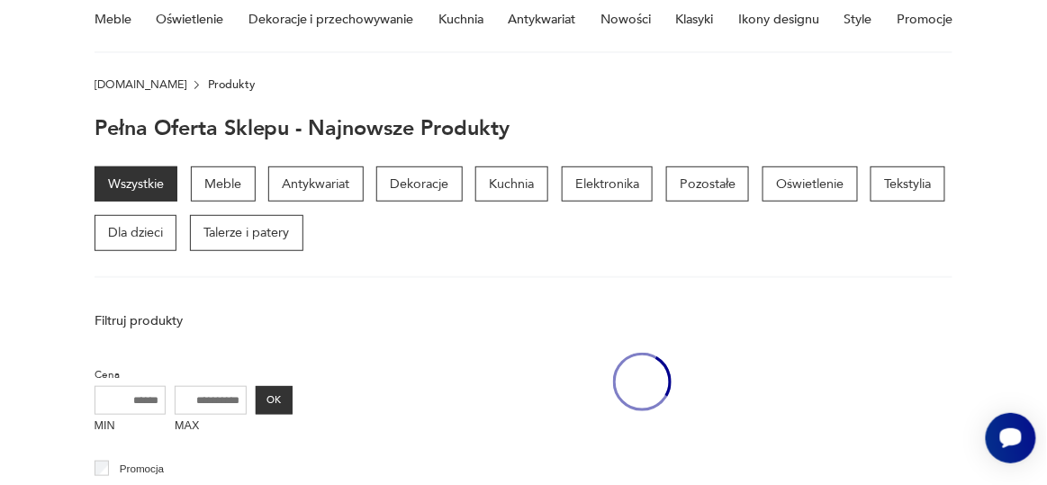
scroll to position [1302, 0]
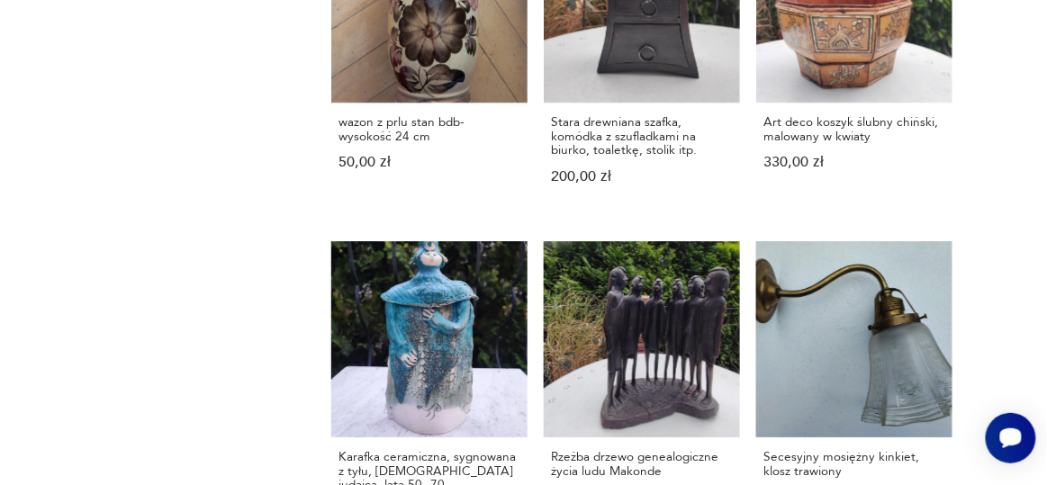
click at [489, 267] on link "Karafka ceramiczna, sygnowana z tyłu, [DEMOGRAPHIC_DATA] judaica, lata 50.-70. …" at bounding box center [429, 395] width 196 height 309
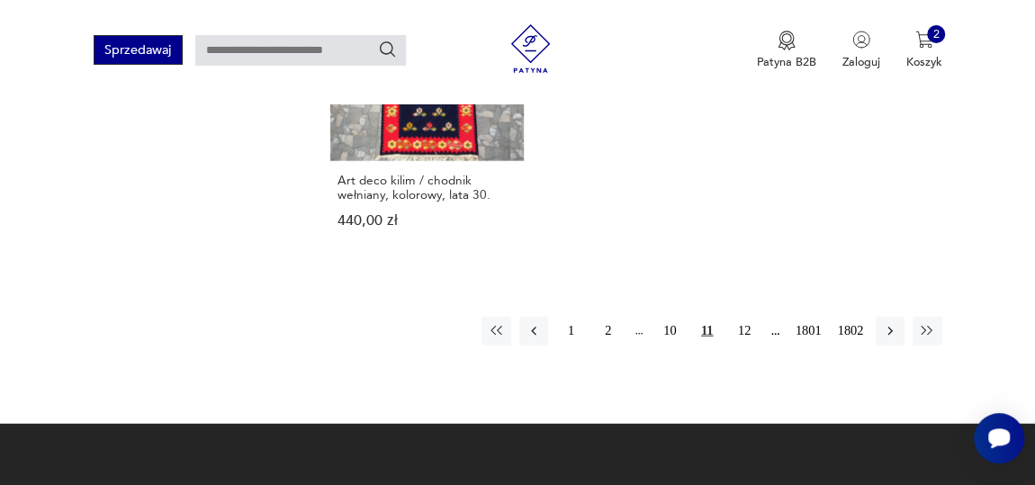
scroll to position [2284, 0]
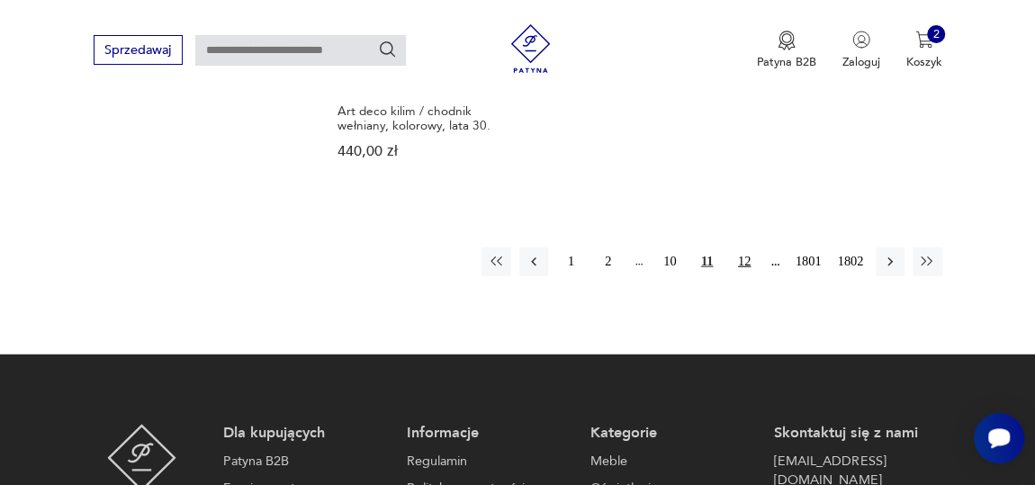
click at [743, 247] on button "12" at bounding box center [744, 261] width 29 height 29
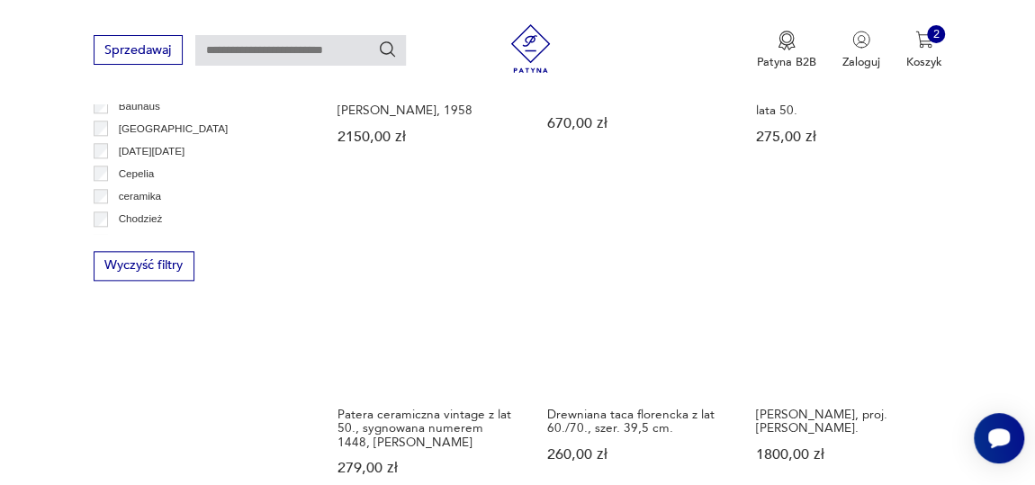
scroll to position [1014, 0]
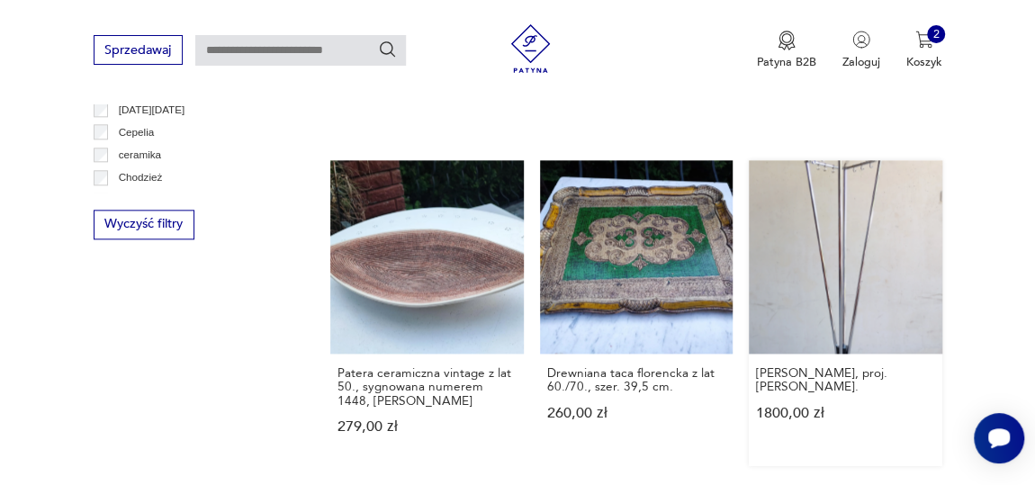
click at [883, 246] on link "[PERSON_NAME], proj. [PERSON_NAME]. 1800,00 zł" at bounding box center [845, 313] width 193 height 306
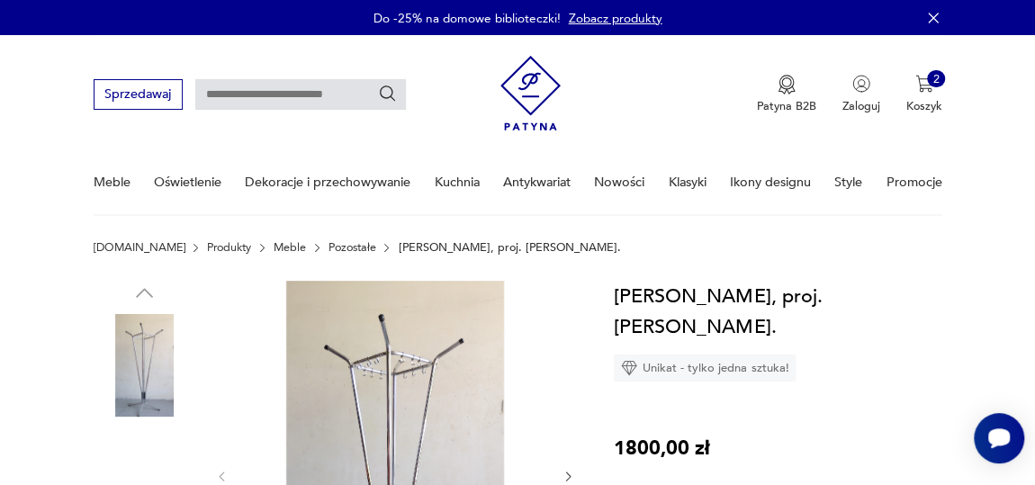
scroll to position [163, 0]
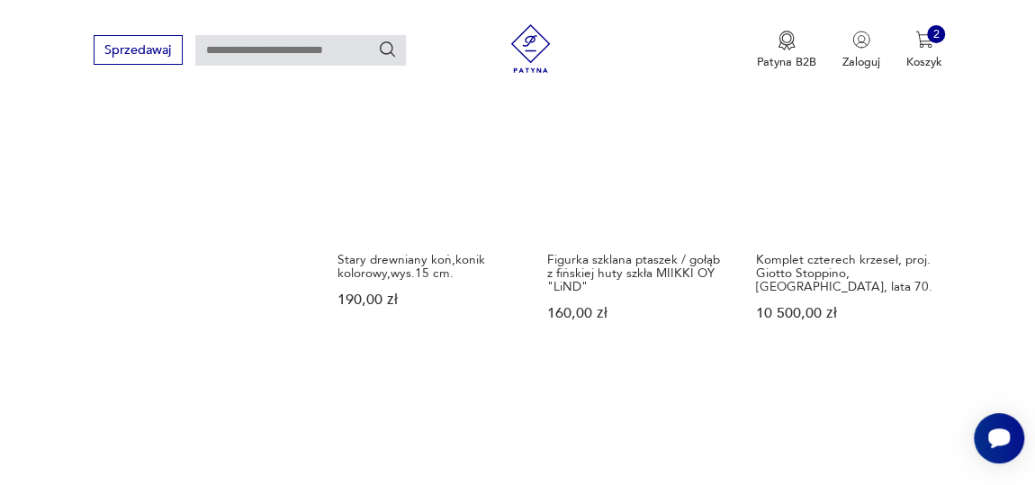
scroll to position [1668, 0]
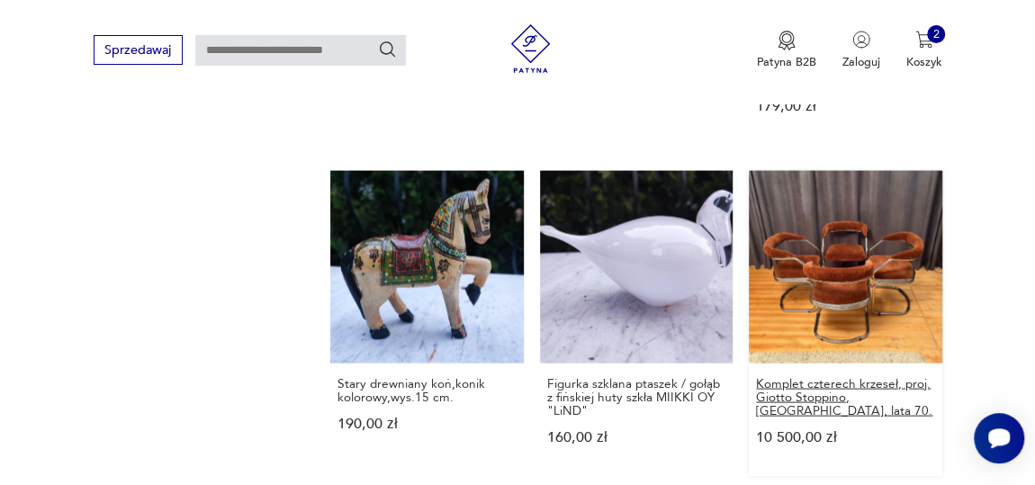
click at [851, 377] on h3 "Komplet czterech krzeseł, proj. Giotto Stoppino, [GEOGRAPHIC_DATA], lata 70." at bounding box center [845, 396] width 178 height 41
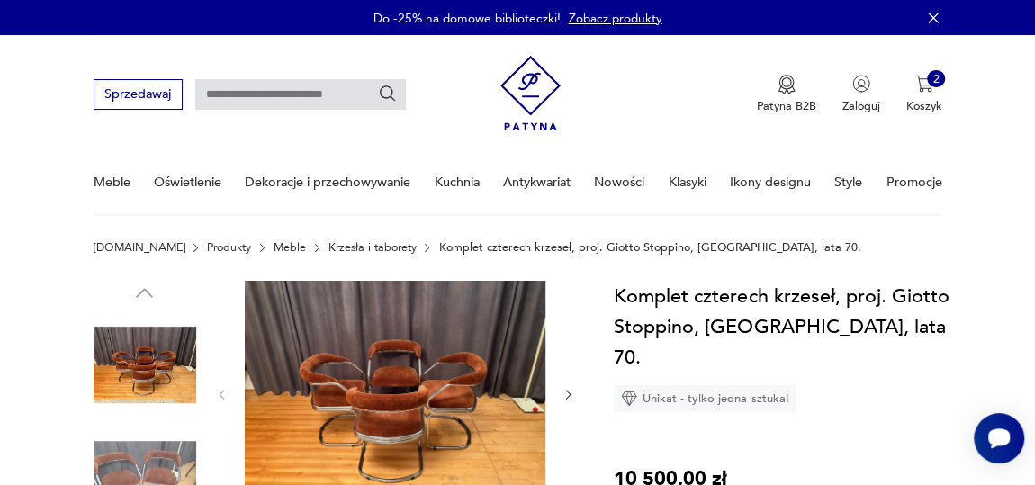
click at [448, 395] on img at bounding box center [395, 394] width 301 height 226
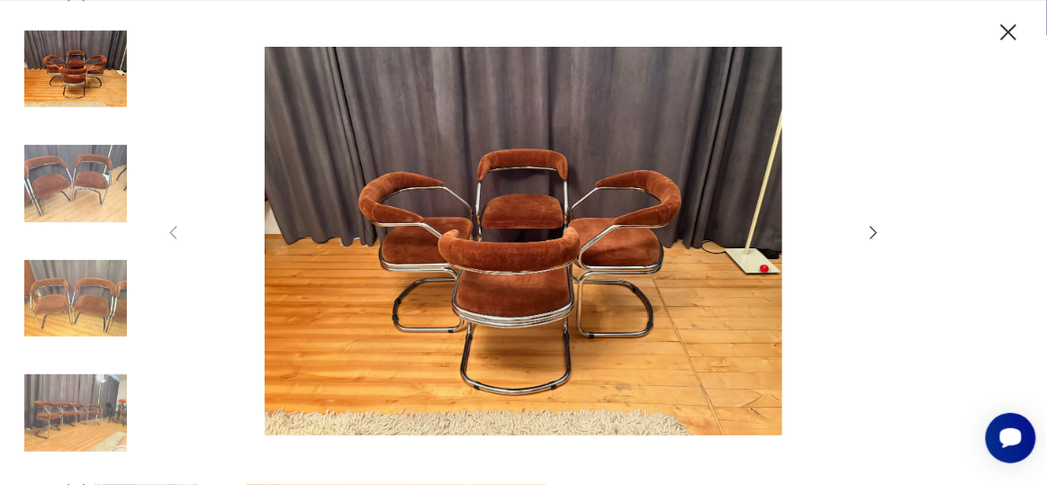
click at [519, 266] on img at bounding box center [523, 241] width 649 height 388
click at [876, 224] on icon "button" at bounding box center [874, 233] width 20 height 20
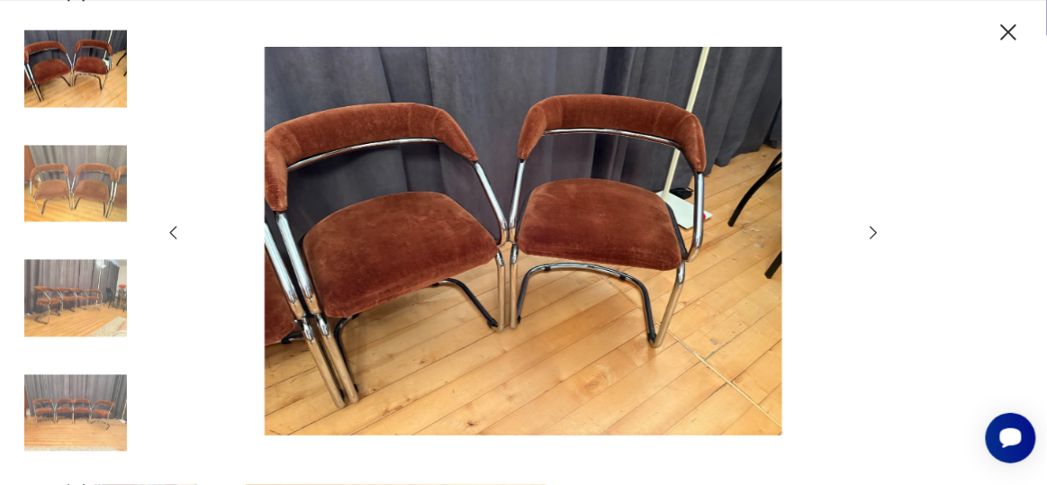
click at [868, 238] on icon "button" at bounding box center [874, 233] width 20 height 20
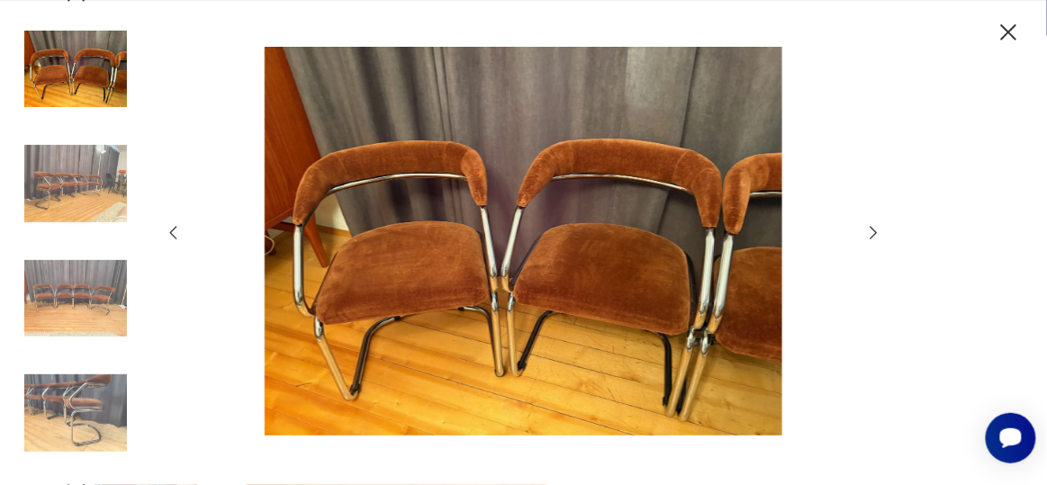
click at [868, 238] on icon "button" at bounding box center [874, 233] width 20 height 20
